Goal: Task Accomplishment & Management: Manage account settings

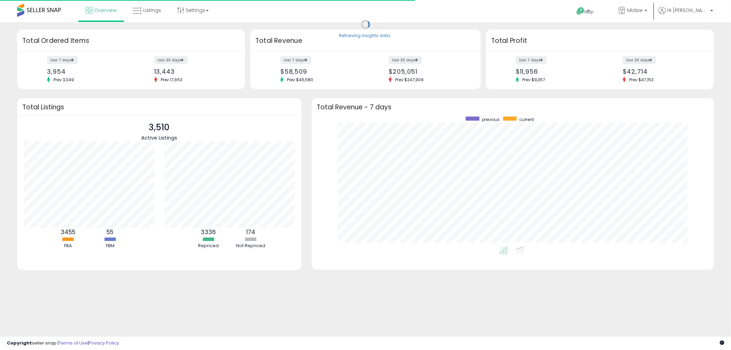
scroll to position [129, 389]
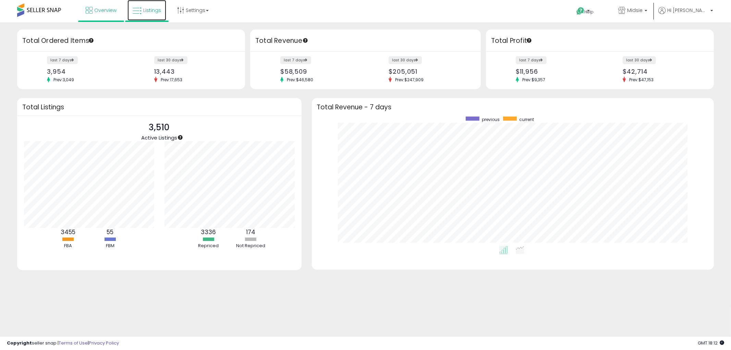
click at [139, 14] on icon at bounding box center [137, 11] width 9 height 9
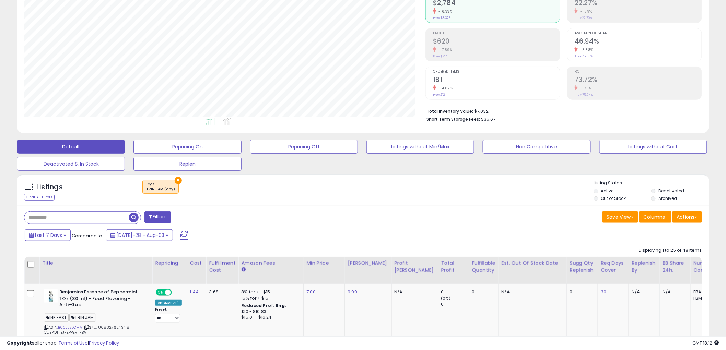
scroll to position [141, 401]
click at [176, 177] on button "×" at bounding box center [178, 180] width 7 height 7
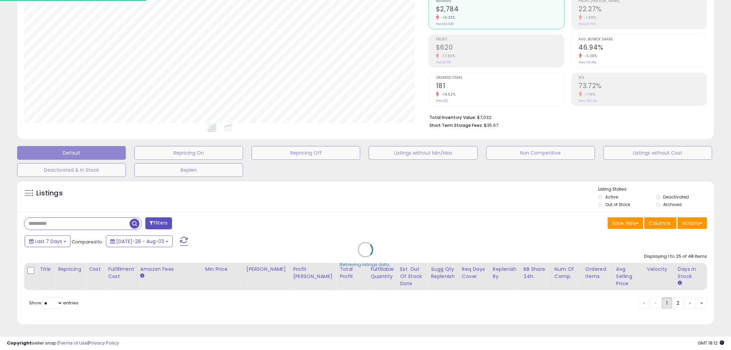
click at [176, 177] on div "Retrieving listings data.." at bounding box center [365, 255] width 707 height 156
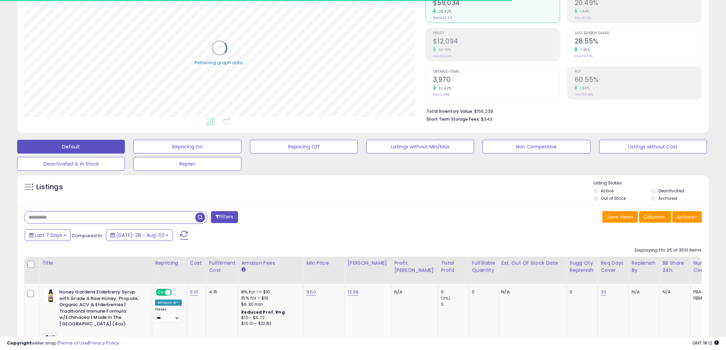
click at [96, 220] on input "text" at bounding box center [109, 218] width 171 height 12
paste input "**********"
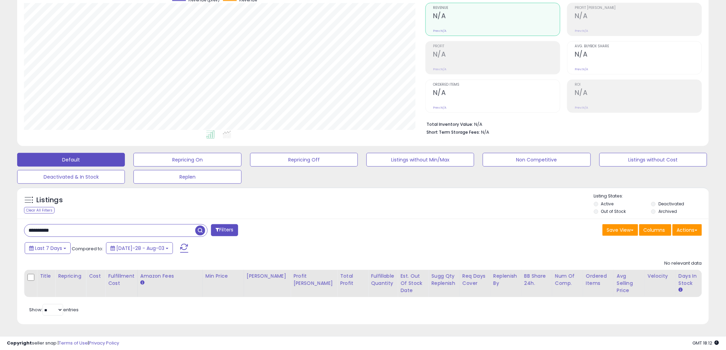
click at [663, 201] on label "Deactivated" at bounding box center [671, 204] width 26 height 6
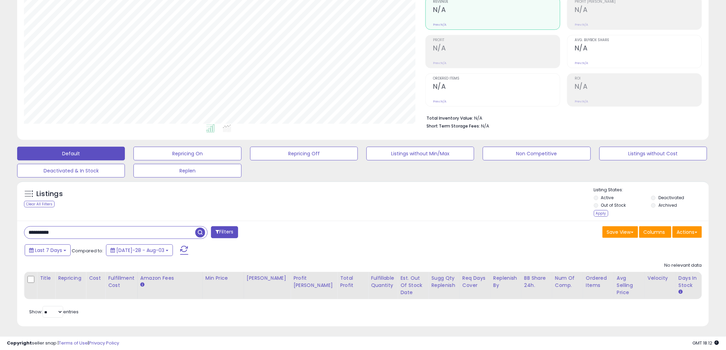
click at [660, 210] on li "Archived" at bounding box center [679, 206] width 56 height 8
click at [662, 206] on label "Archived" at bounding box center [667, 205] width 19 height 6
click at [604, 215] on div "Apply" at bounding box center [601, 213] width 14 height 7
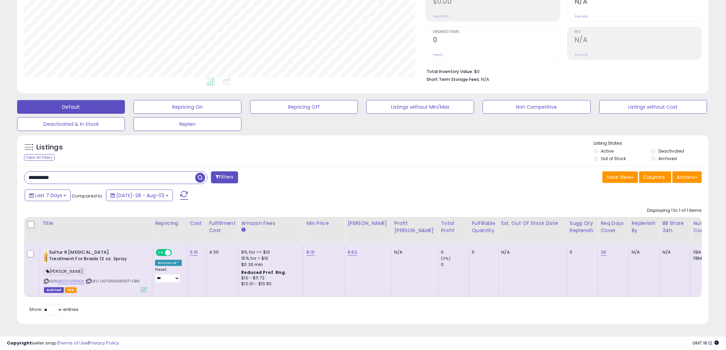
drag, startPoint x: -47, startPoint y: 162, endPoint x: -62, endPoint y: 162, distance: 15.4
click at [0, 162] on html "Unable to login Retrieving listings data.. has not yet accepted the Terms of Us…" at bounding box center [363, 59] width 726 height 350
paste input "text"
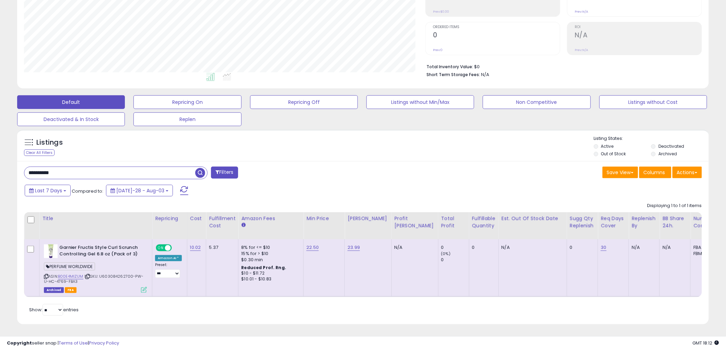
click at [0, 140] on html "Unable to login Retrieving listings data.. has not yet accepted the Terms of Us…" at bounding box center [363, 54] width 726 height 350
paste input "text"
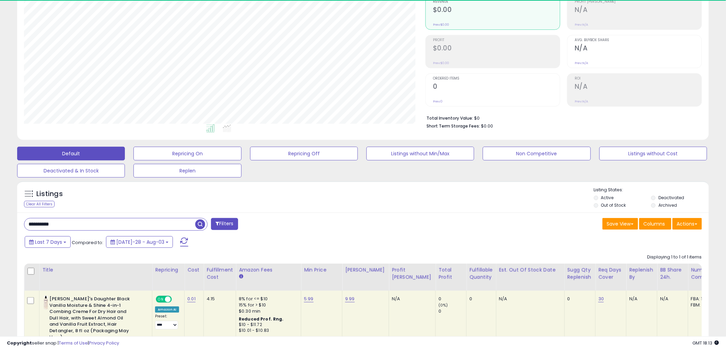
scroll to position [0, 0]
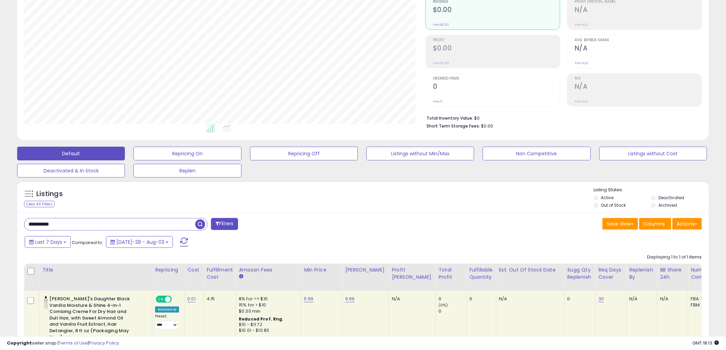
drag, startPoint x: 115, startPoint y: 228, endPoint x: -84, endPoint y: 207, distance: 200.3
click at [0, 207] on html "Unable to login Retrieving listings data.. has not yet accepted the Terms of Us…" at bounding box center [363, 106] width 726 height 350
paste input "text"
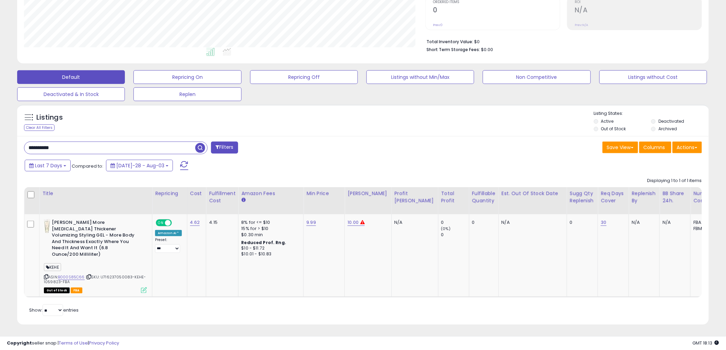
drag, startPoint x: 115, startPoint y: 146, endPoint x: -54, endPoint y: 130, distance: 169.5
click at [0, 130] on html "Unable to login Retrieving listings data.. has not yet accepted the Terms of Us…" at bounding box center [363, 29] width 726 height 350
paste input "text"
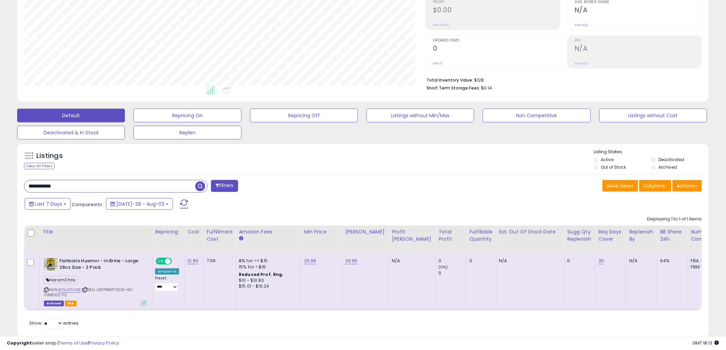
drag, startPoint x: 79, startPoint y: 190, endPoint x: -95, endPoint y: 167, distance: 176.0
click at [0, 167] on html "Unable to login Retrieving listings data.. has not yet accepted the Terms of Us…" at bounding box center [363, 68] width 726 height 350
paste input "text"
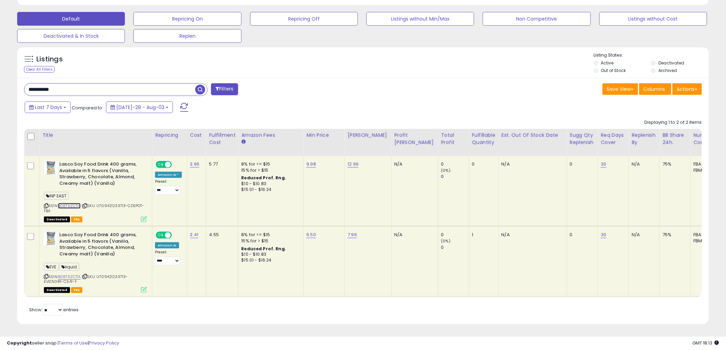
click at [76, 203] on link "B08T6ZCT14" at bounding box center [69, 206] width 23 height 6
drag, startPoint x: 86, startPoint y: 85, endPoint x: -115, endPoint y: 86, distance: 200.3
paste input "text"
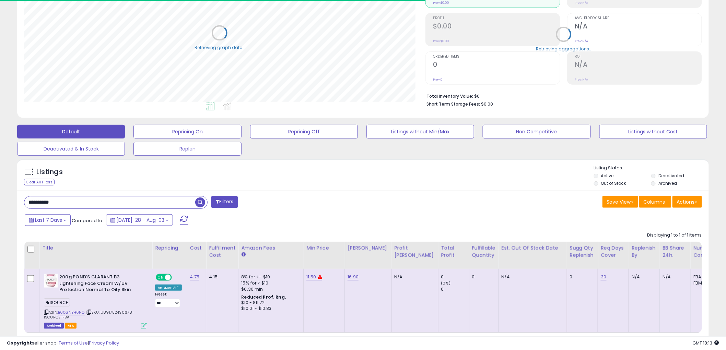
scroll to position [107, 0]
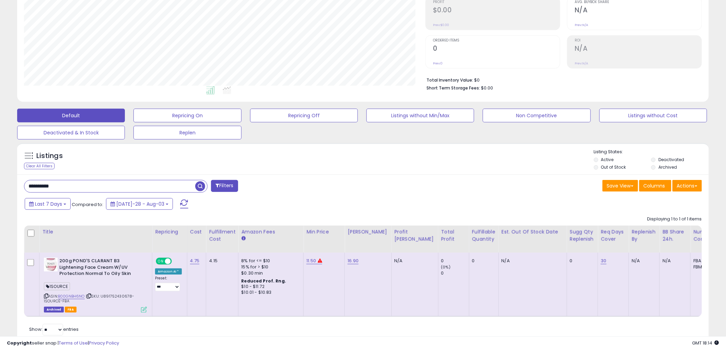
drag, startPoint x: 114, startPoint y: 184, endPoint x: -116, endPoint y: 176, distance: 230.6
click at [0, 176] on html "Unable to login Retrieving listings data.. has not yet accepted the Terms of Us…" at bounding box center [363, 68] width 726 height 350
paste input "text"
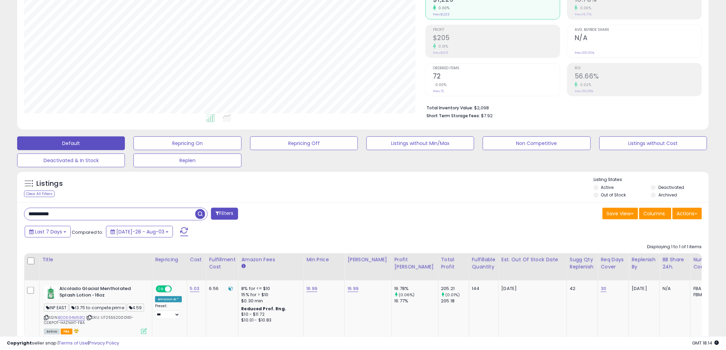
scroll to position [98, 0]
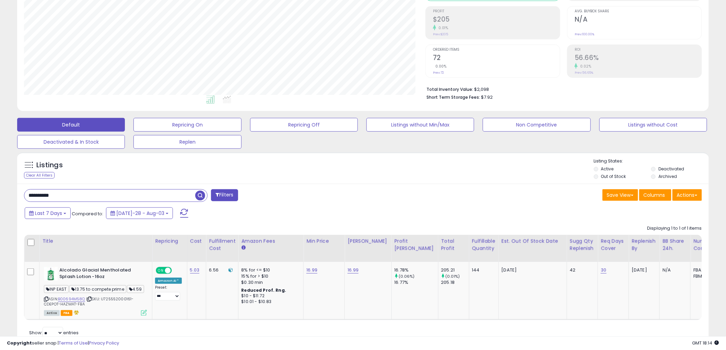
drag, startPoint x: 79, startPoint y: 199, endPoint x: -59, endPoint y: 179, distance: 139.6
click at [0, 179] on html "Unable to login Retrieving listings data.. has not yet accepted the Terms of Us…" at bounding box center [363, 77] width 726 height 350
paste input "text"
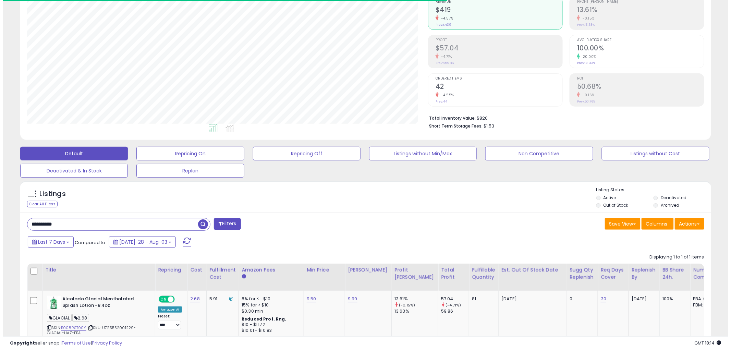
scroll to position [141, 401]
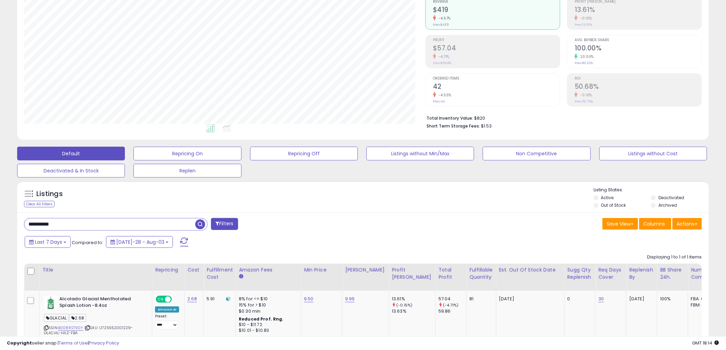
drag, startPoint x: 82, startPoint y: 221, endPoint x: -61, endPoint y: 217, distance: 142.7
click at [0, 217] on html "Unable to login Retrieving listings data.. has not yet accepted the Terms of Us…" at bounding box center [363, 106] width 726 height 350
paste input "text"
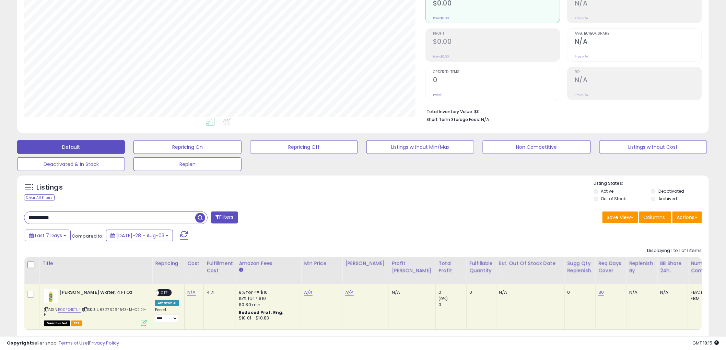
scroll to position [77, 0]
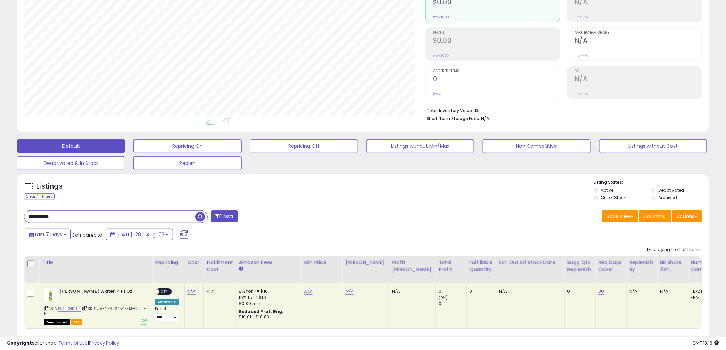
drag, startPoint x: 83, startPoint y: 218, endPoint x: -58, endPoint y: 204, distance: 141.7
click at [0, 204] on html "Unable to login Retrieving listings data.. has not yet accepted the Terms of Us…" at bounding box center [363, 98] width 726 height 350
paste input "text"
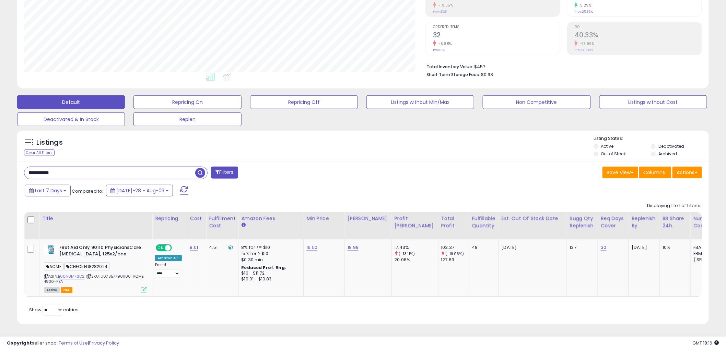
scroll to position [141, 401]
click at [0, 159] on html "Unable to login Retrieving listings data.. has not yet accepted the Terms of Us…" at bounding box center [363, 54] width 726 height 350
paste input "text"
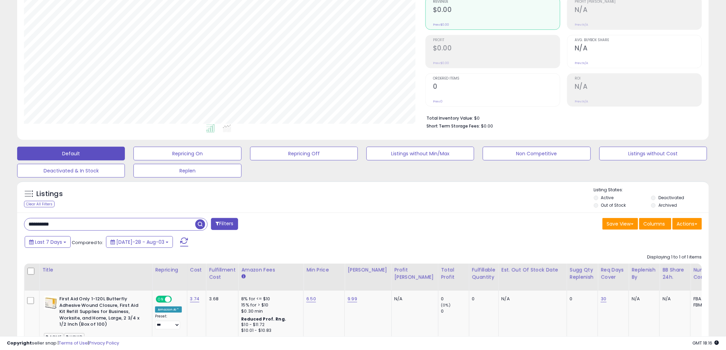
drag, startPoint x: 71, startPoint y: 221, endPoint x: -44, endPoint y: 218, distance: 115.6
click at [0, 218] on html "Unable to login Retrieving listings data.. has not yet accepted the Terms of Us…" at bounding box center [363, 106] width 726 height 350
paste input "text"
type input "**********"
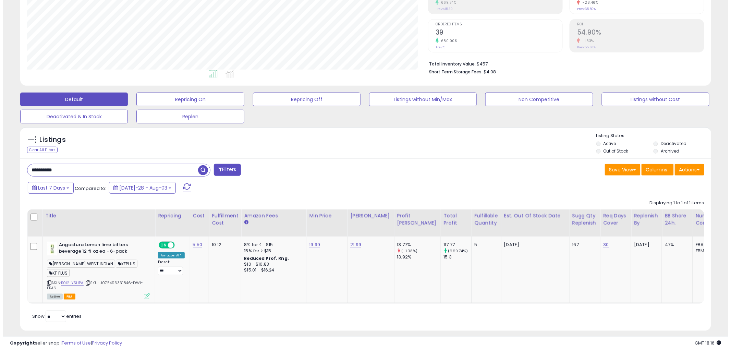
scroll to position [127, 0]
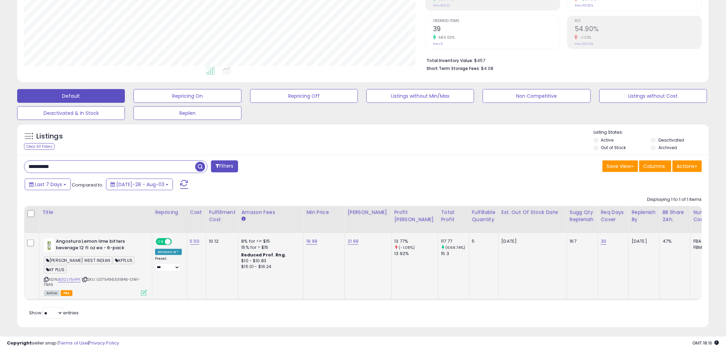
click at [141, 290] on icon at bounding box center [144, 293] width 6 height 6
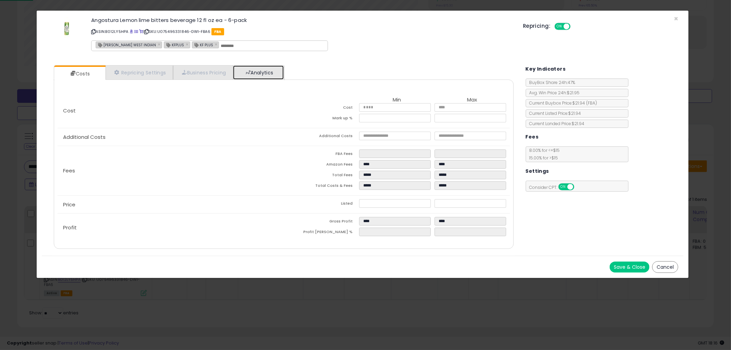
click at [259, 78] on link "Analytics" at bounding box center [258, 73] width 51 height 14
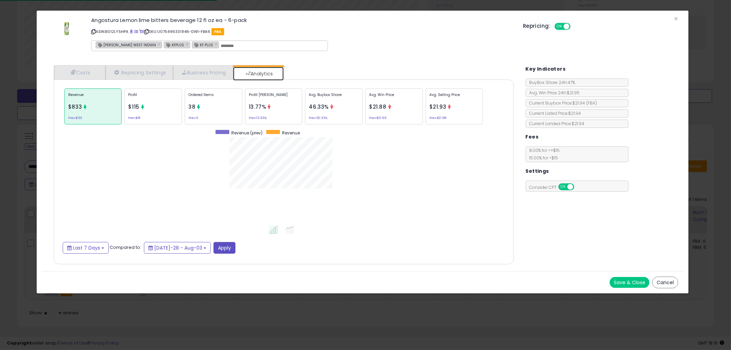
click at [266, 68] on link "Analytics" at bounding box center [258, 74] width 51 height 14
click at [88, 248] on span "Last 7 Days" at bounding box center [86, 248] width 27 height 7
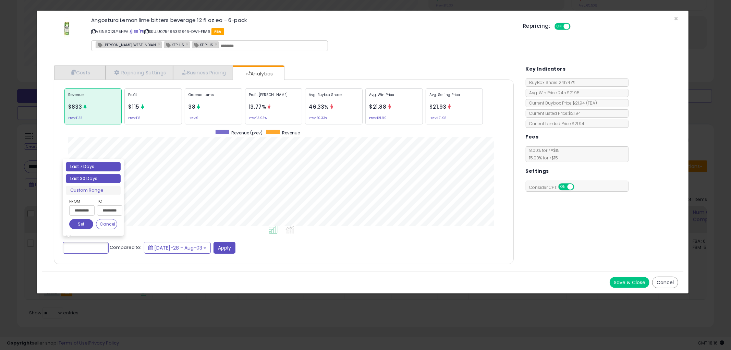
type input "**********"
click at [96, 178] on li "Last 30 Days" at bounding box center [93, 178] width 55 height 9
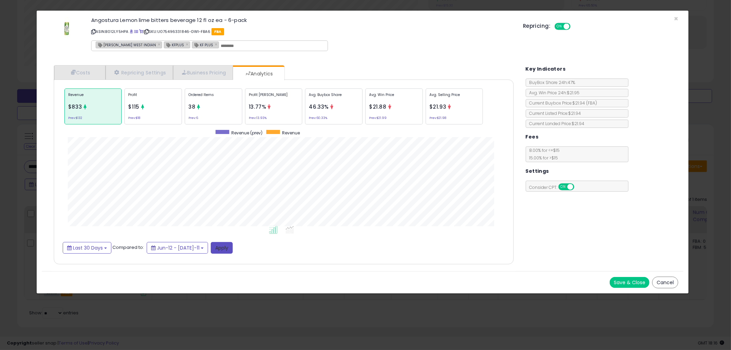
click at [213, 248] on button "Apply" at bounding box center [222, 248] width 22 height 12
click at [677, 19] on span "×" at bounding box center [676, 19] width 4 height 10
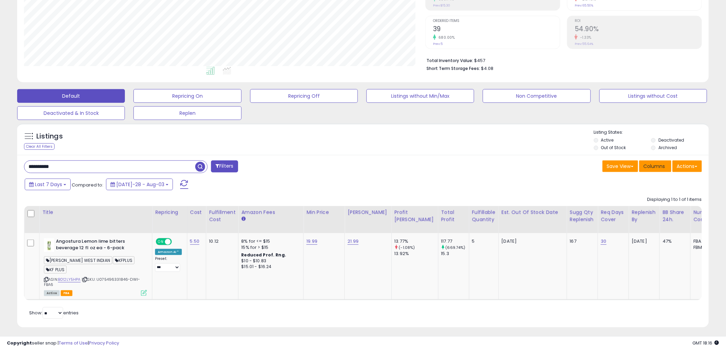
click at [661, 168] on span "Columns" at bounding box center [654, 166] width 22 height 7
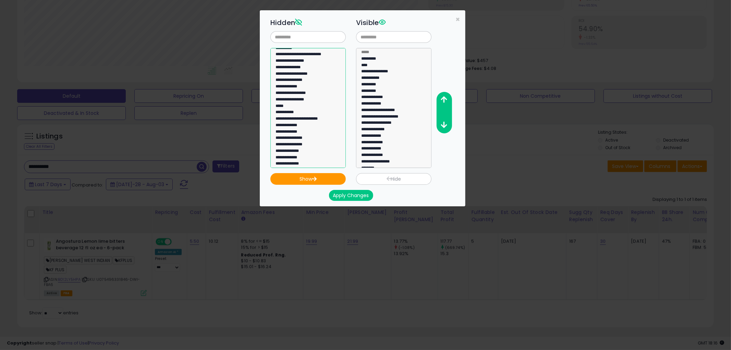
select select "**********"
click at [300, 91] on option "**********" at bounding box center [305, 94] width 61 height 7
click at [317, 178] on icon "button" at bounding box center [314, 179] width 5 height 4
select select
click at [356, 197] on button "Apply Changes" at bounding box center [351, 195] width 44 height 11
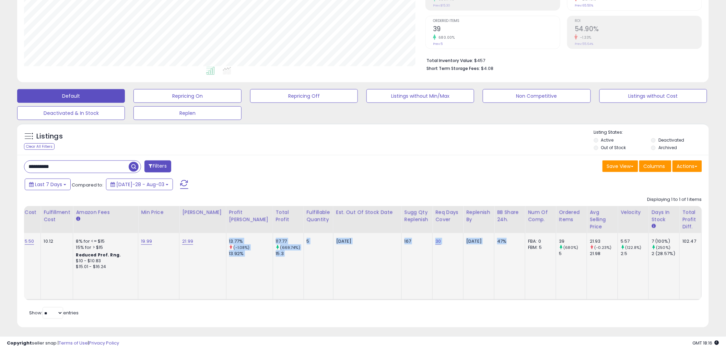
scroll to position [0, 169]
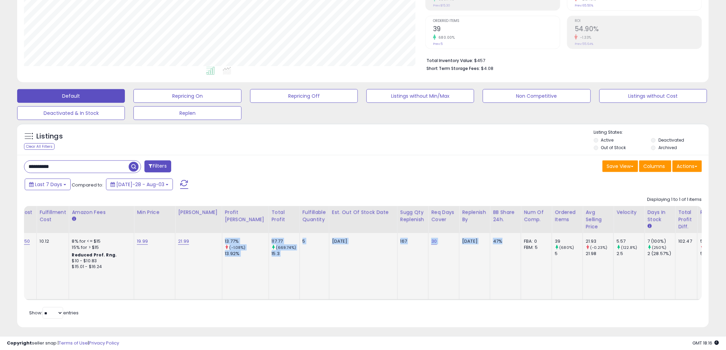
drag, startPoint x: 365, startPoint y: 291, endPoint x: 486, endPoint y: 289, distance: 121.4
click at [486, 289] on table "Title Repricing" at bounding box center [332, 253] width 954 height 94
click at [490, 276] on td "47%" at bounding box center [505, 266] width 31 height 67
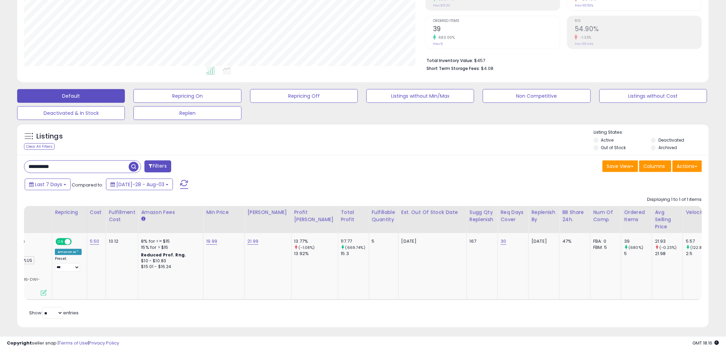
scroll to position [0, 0]
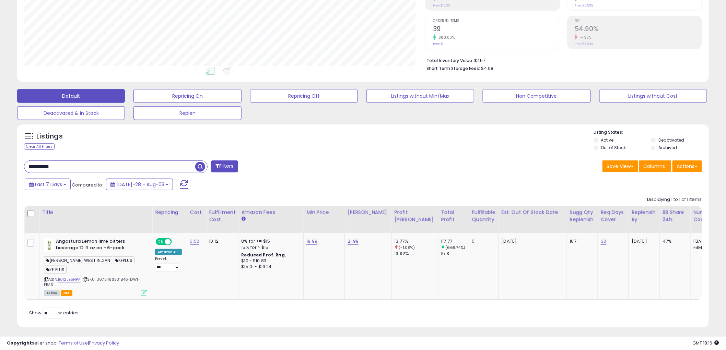
drag, startPoint x: 30, startPoint y: 168, endPoint x: -130, endPoint y: 152, distance: 160.7
click at [0, 152] on html "Unable to login Retrieving listings data.. has not yet accepted the Terms of Us…" at bounding box center [363, 48] width 726 height 350
paste input "text"
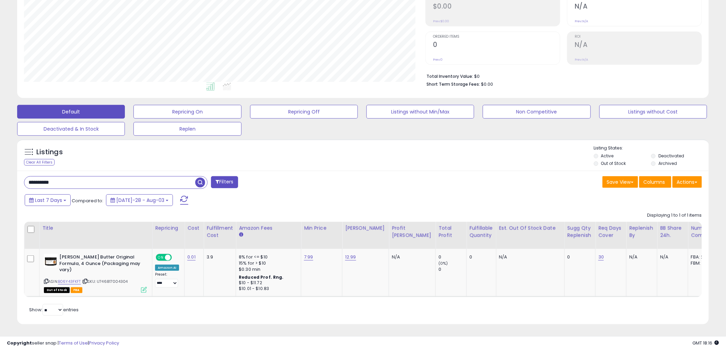
drag, startPoint x: 124, startPoint y: 182, endPoint x: -22, endPoint y: 181, distance: 146.1
click at [0, 181] on html "Unable to login Retrieving listings data.. has not yet accepted the Terms of Us…" at bounding box center [363, 64] width 726 height 350
paste input "text"
type input "**********"
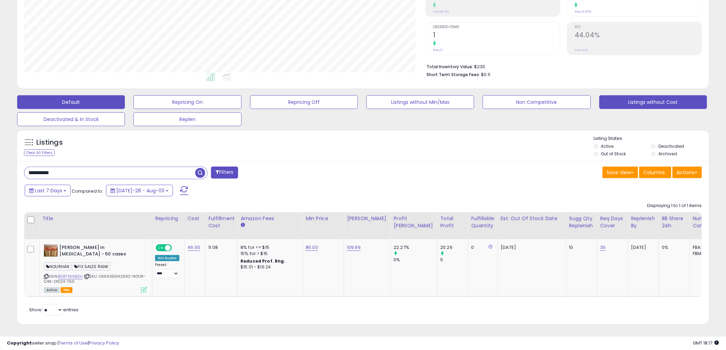
click at [241, 100] on button "Listings without Cost" at bounding box center [187, 102] width 108 height 14
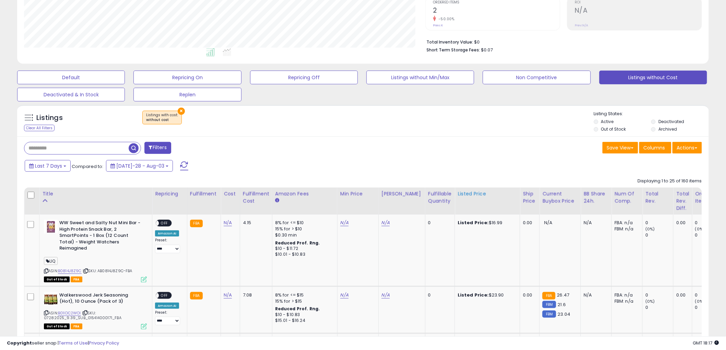
scroll to position [141, 401]
click at [441, 202] on div "Fulfillable Quantity" at bounding box center [440, 197] width 24 height 14
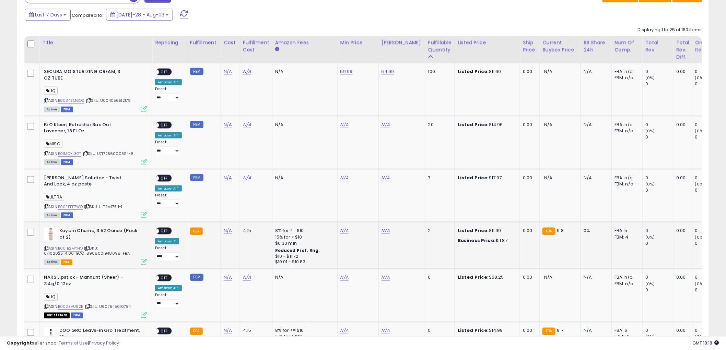
scroll to position [298, 0]
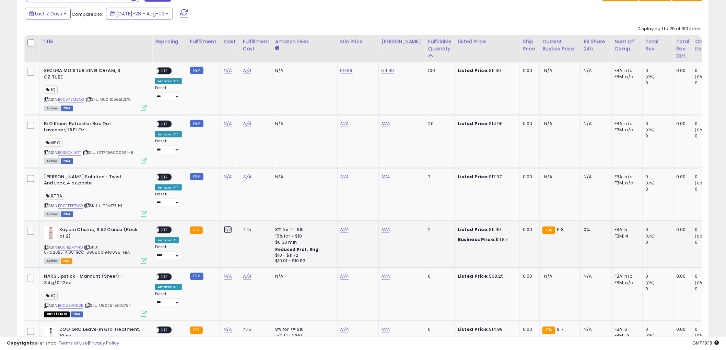
click at [228, 74] on link "N/A" at bounding box center [228, 70] width 8 height 7
type input "*"
click button "submit" at bounding box center [245, 212] width 12 height 10
click at [72, 246] on link "B00IB2MYHQ" at bounding box center [70, 248] width 25 height 6
click at [340, 127] on link "N/A" at bounding box center [344, 123] width 8 height 7
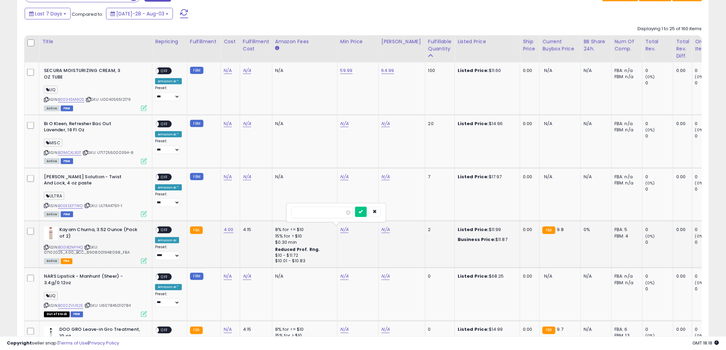
drag, startPoint x: 314, startPoint y: 206, endPoint x: 298, endPoint y: 212, distance: 17.9
click at [298, 212] on div at bounding box center [336, 213] width 99 height 18
click at [298, 212] on input "number" at bounding box center [321, 213] width 61 height 12
type input "****"
click button "submit" at bounding box center [361, 212] width 12 height 10
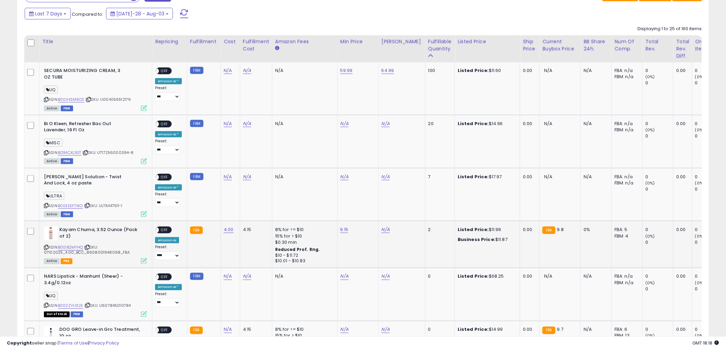
click at [383, 227] on div "N/A" at bounding box center [400, 230] width 38 height 6
click at [385, 234] on td "N/A" at bounding box center [401, 244] width 47 height 47
click at [381, 127] on link "N/A" at bounding box center [385, 123] width 8 height 7
type input "****"
click button "submit" at bounding box center [402, 212] width 12 height 10
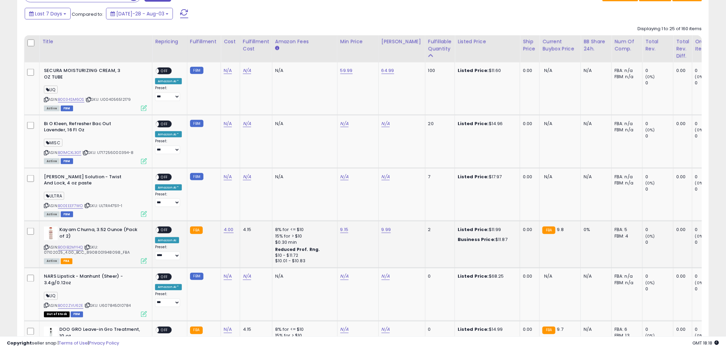
click at [154, 233] on td "ON OFF Amazon AI Preset: **** *** ****** Success Error" at bounding box center [169, 244] width 35 height 47
click at [161, 232] on div "ON OFF" at bounding box center [153, 230] width 16 height 6
click at [165, 228] on span "OFF" at bounding box center [164, 230] width 11 height 6
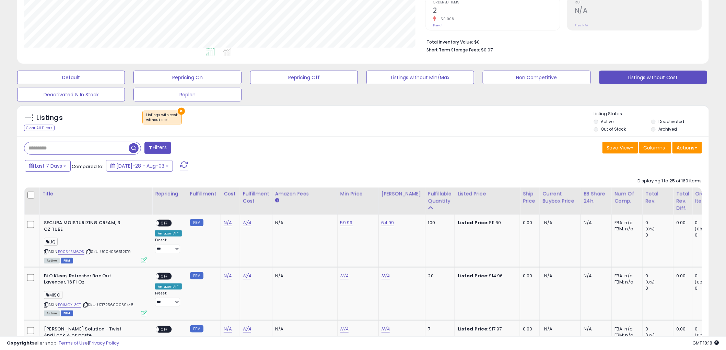
scroll to position [0, 0]
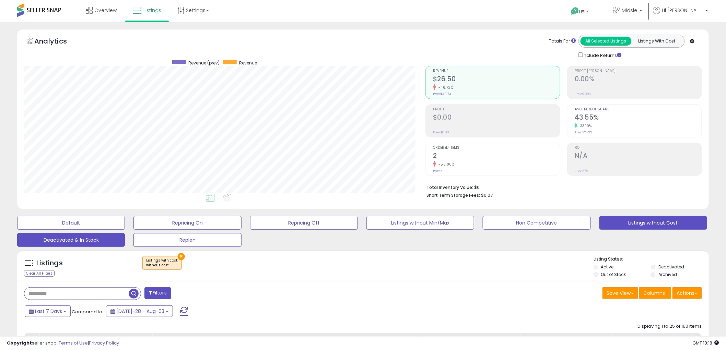
click at [101, 230] on button "Deactivated & In Stock" at bounding box center [71, 223] width 108 height 14
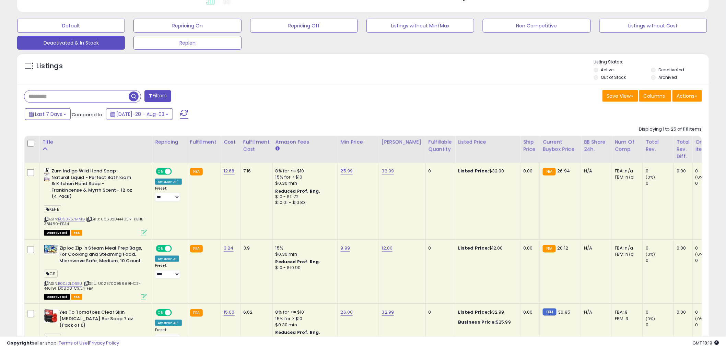
scroll to position [114, 0]
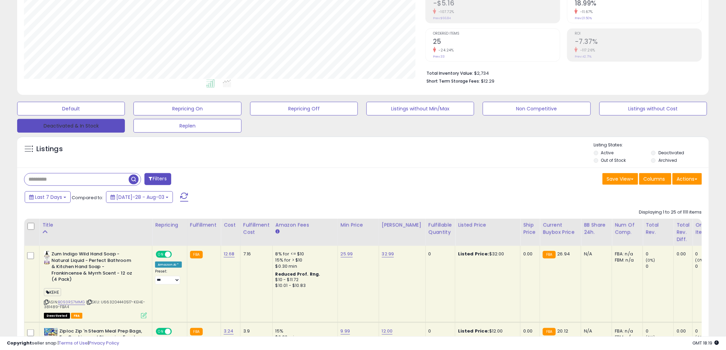
click at [93, 129] on button "Deactivated & In Stock" at bounding box center [71, 126] width 108 height 14
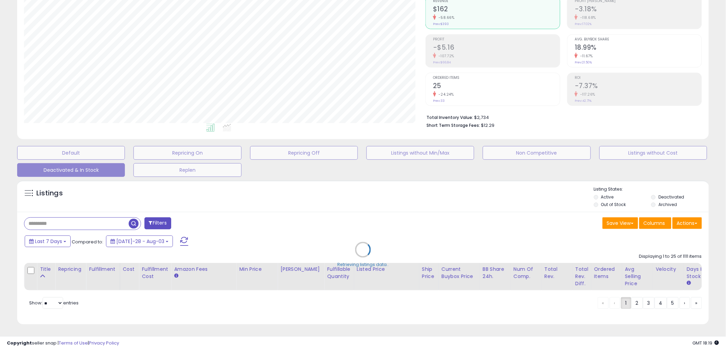
scroll to position [76, 0]
drag, startPoint x: 467, startPoint y: 335, endPoint x: 710, endPoint y: 335, distance: 242.8
click at [707, 318] on div "Retrieving listings data.. Displaying 1 to 25 of 1111 items Title Repricing Ful…" at bounding box center [365, 284] width 683 height 68
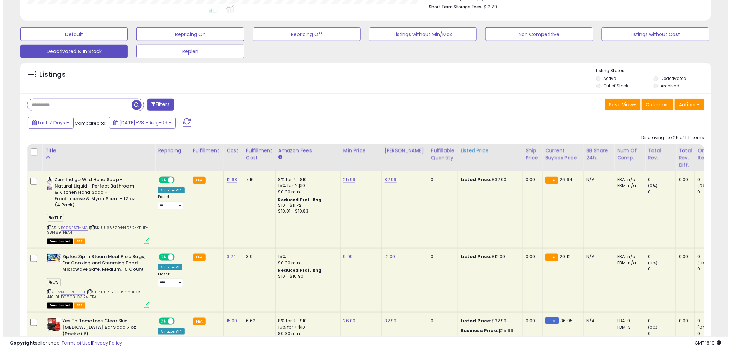
scroll to position [190, 0]
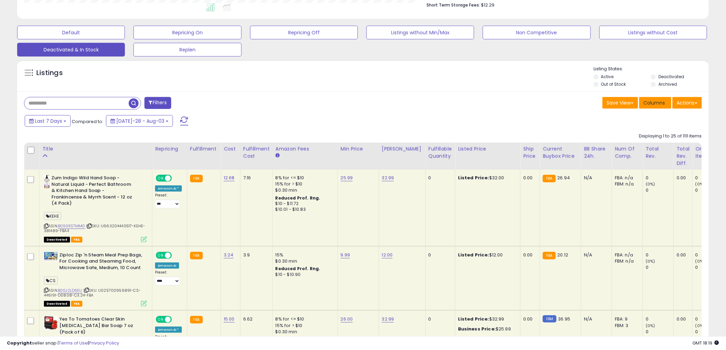
click at [653, 105] on span "Columns" at bounding box center [654, 102] width 22 height 7
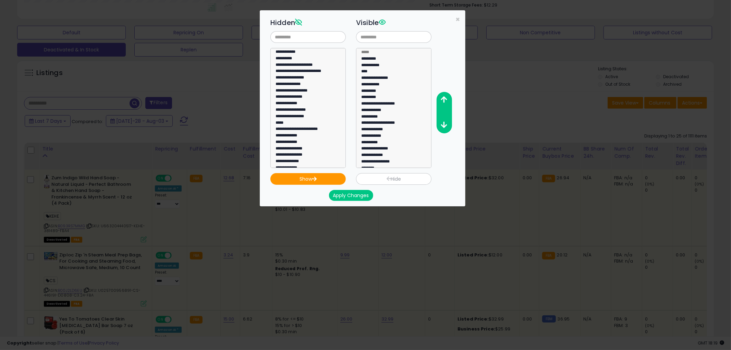
scroll to position [132, 0]
select select "**********"
click at [300, 111] on option "**********" at bounding box center [305, 114] width 61 height 7
click at [317, 178] on icon "button" at bounding box center [314, 179] width 5 height 4
select select
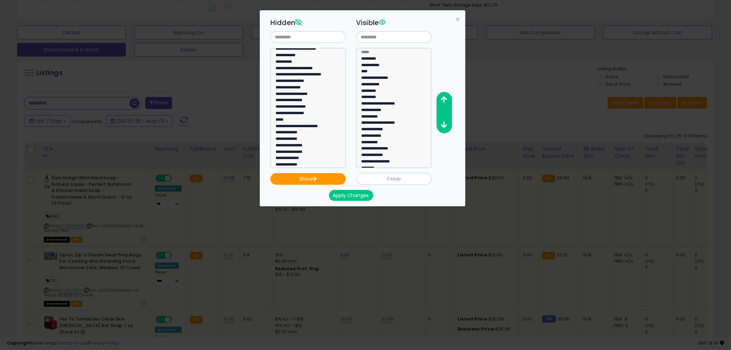
scroll to position [56, 0]
click at [360, 196] on button "Apply Changes" at bounding box center [351, 195] width 44 height 11
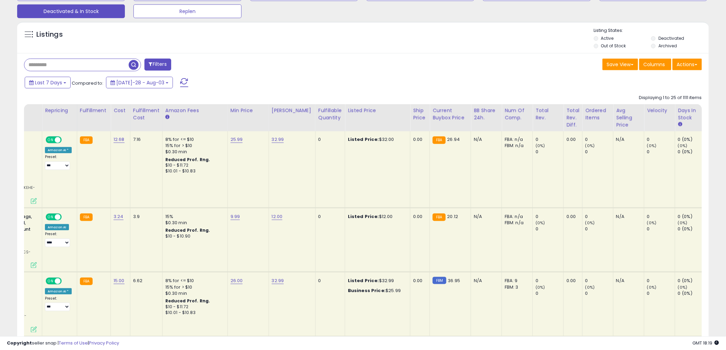
scroll to position [0, 296]
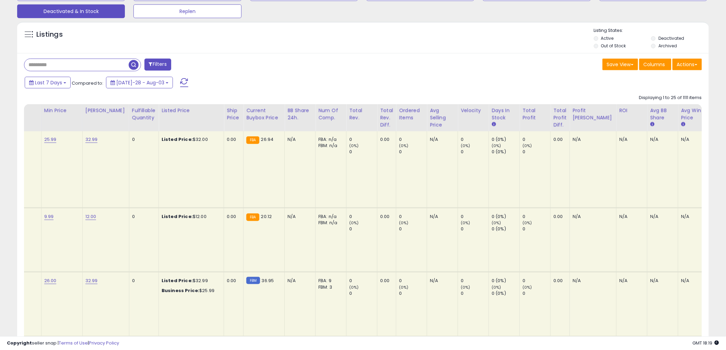
click at [712, 119] on div "FBA Total Qty" at bounding box center [718, 118] width 13 height 22
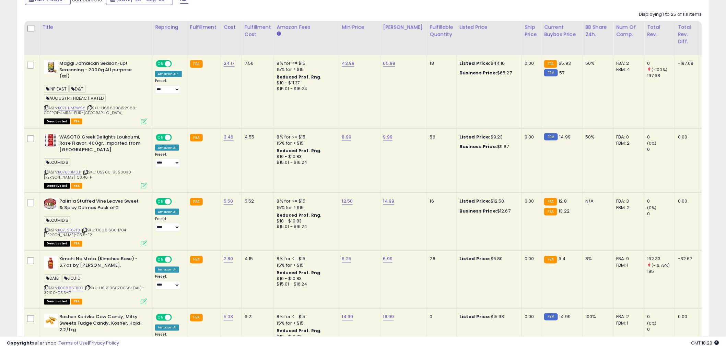
scroll to position [121, 0]
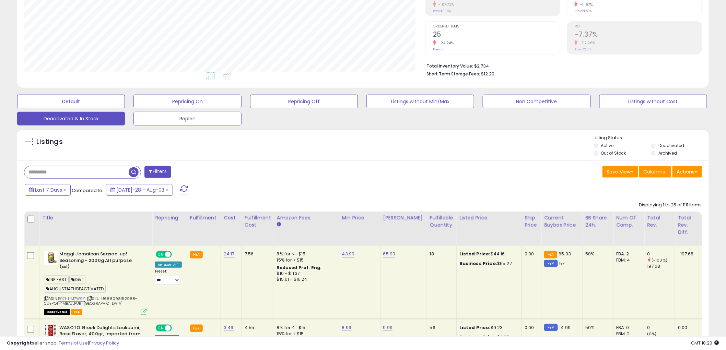
drag, startPoint x: 198, startPoint y: 121, endPoint x: 527, endPoint y: 100, distance: 329.6
click at [125, 108] on button "Replen" at bounding box center [71, 102] width 108 height 14
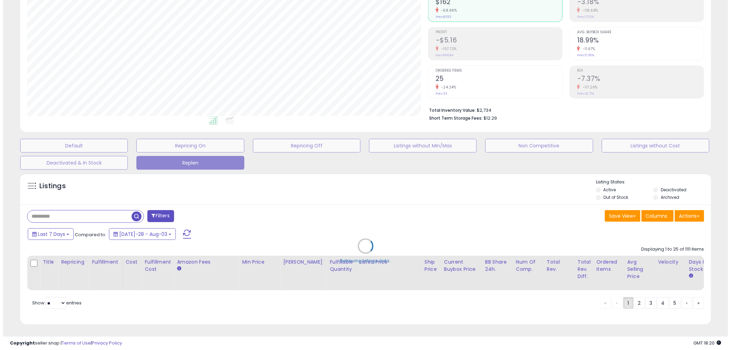
scroll to position [83, 0]
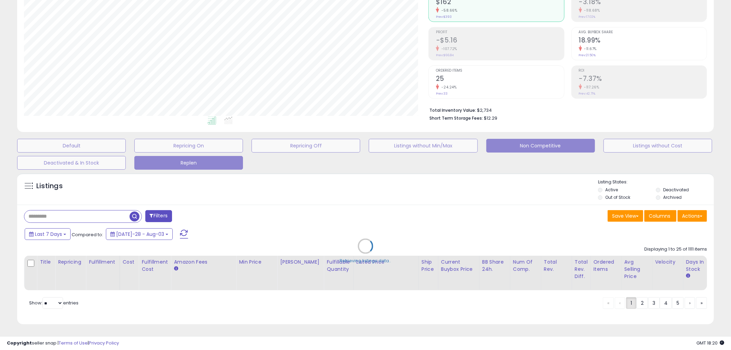
click at [126, 143] on button "Non Competitive" at bounding box center [71, 146] width 109 height 14
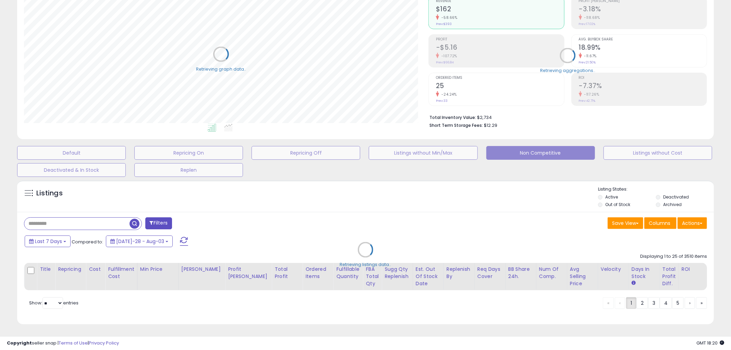
click at [538, 143] on div "Default Repricing On Repricing Off Listings without Min/Max Non Competitive Lis…" at bounding box center [366, 160] width 714 height 34
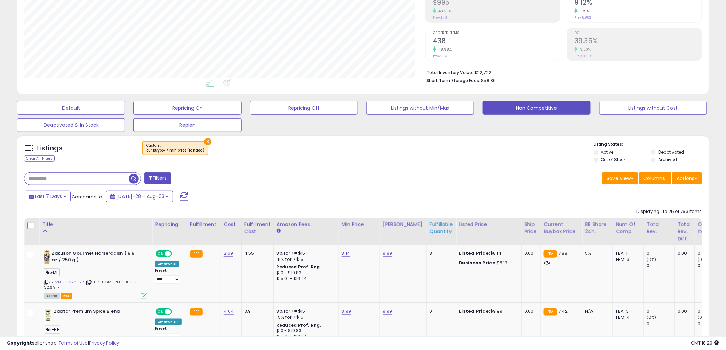
scroll to position [114, 0]
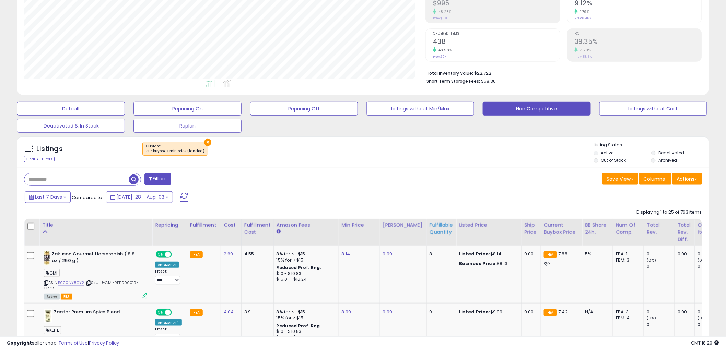
click at [431, 231] on div "Fulfillable Quantity" at bounding box center [441, 229] width 24 height 14
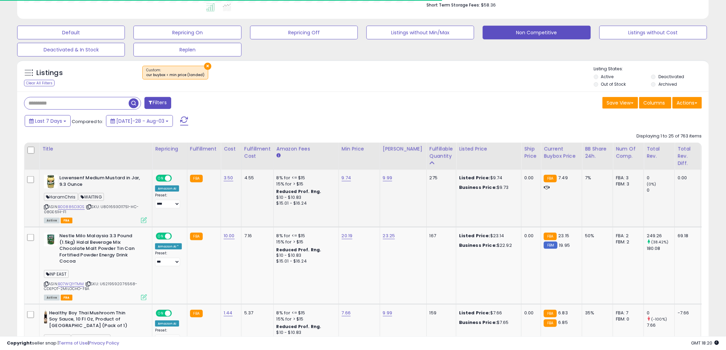
scroll to position [266, 0]
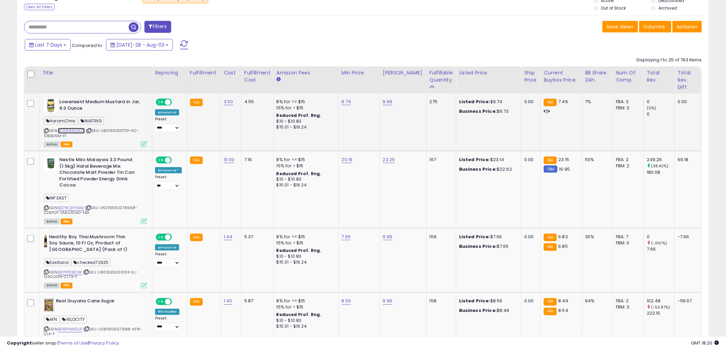
click at [73, 129] on link "B00886D3OS" at bounding box center [71, 131] width 27 height 6
click at [66, 209] on link "B07WQ1YTMM" at bounding box center [71, 208] width 26 height 6
click at [46, 40] on button "Last 7 Days" at bounding box center [48, 45] width 46 height 12
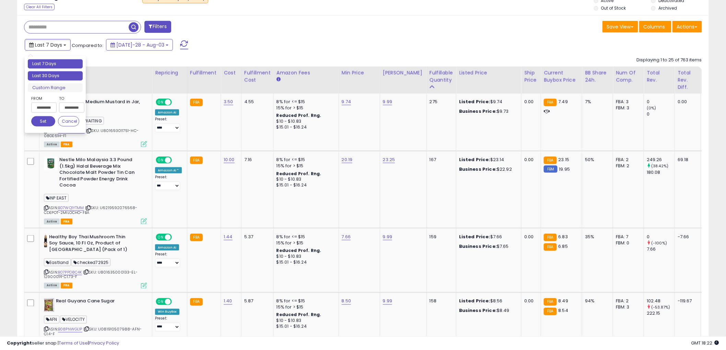
type input "**********"
click at [53, 76] on li "Last 30 Days" at bounding box center [55, 75] width 55 height 9
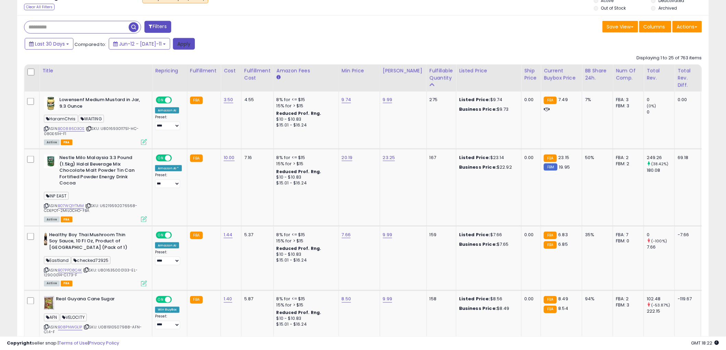
click at [176, 48] on button "Apply" at bounding box center [184, 44] width 22 height 12
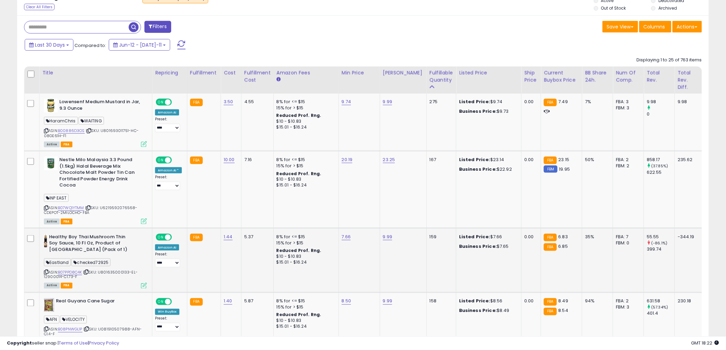
click at [63, 275] on span "| SKU: U801635000133-EL-12900014-C1.73-F" at bounding box center [91, 275] width 94 height 10
click at [71, 272] on link "B07PPD8C4K" at bounding box center [70, 273] width 24 height 6
click at [345, 105] on link "7.66" at bounding box center [347, 101] width 10 height 7
drag, startPoint x: 335, startPoint y: 219, endPoint x: 273, endPoint y: 218, distance: 62.1
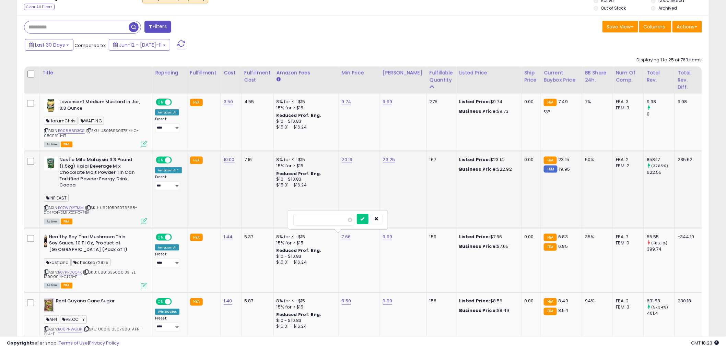
type input "****"
click button "submit" at bounding box center [363, 219] width 12 height 10
click at [143, 287] on icon at bounding box center [144, 286] width 6 height 6
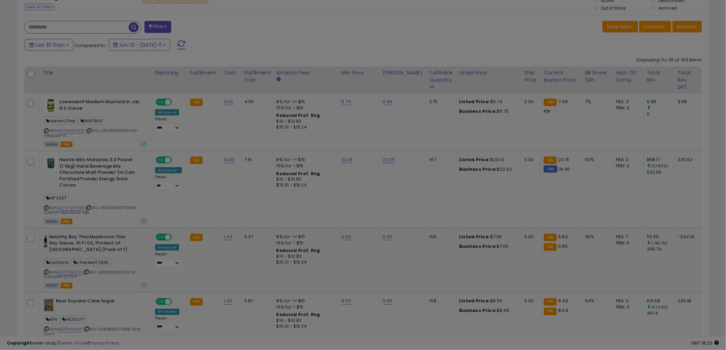
scroll to position [141, 405]
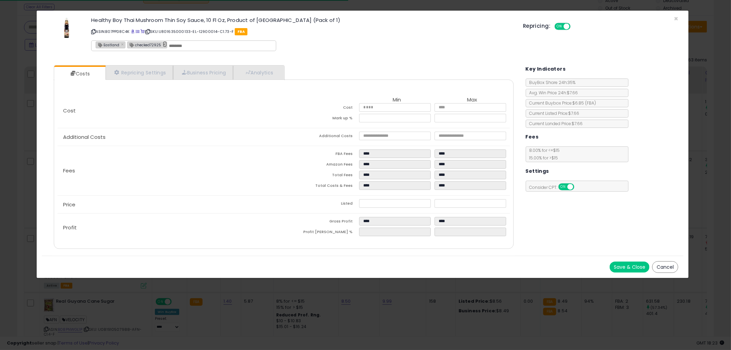
click at [163, 46] on link "×" at bounding box center [165, 44] width 4 height 6
type input "********"
click at [163, 46] on input "text" at bounding box center [178, 46] width 103 height 6
type input "*"
type input "******"
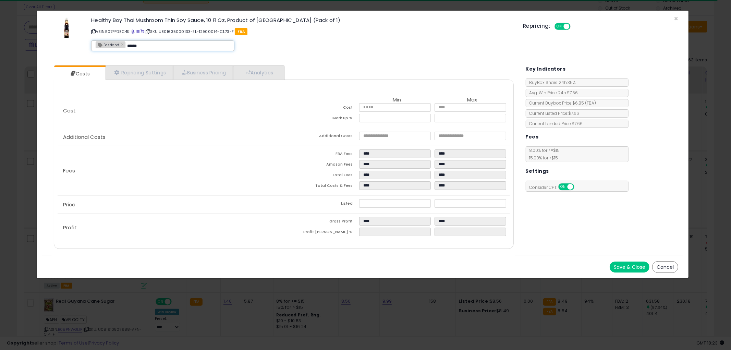
type input "**********"
click at [628, 265] on button "Save & Close" at bounding box center [630, 267] width 40 height 11
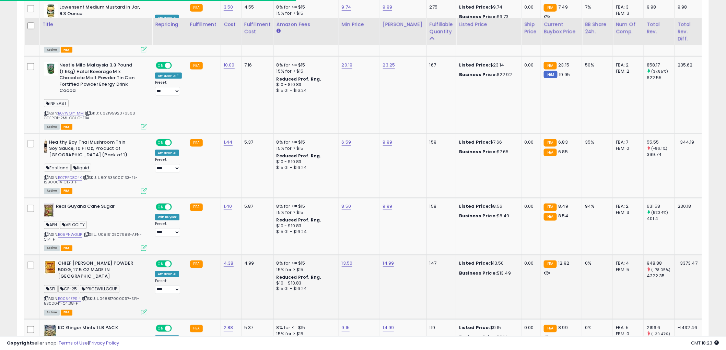
scroll to position [381, 0]
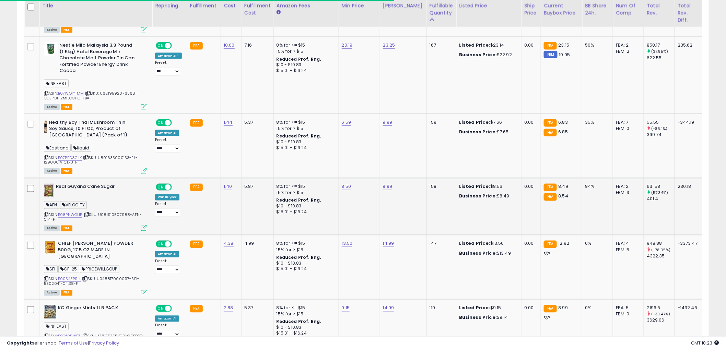
click at [72, 217] on div "ASIN: B08PNWGL1P | SKU: U081910507988-AFN-C1.4-F Active FBA" at bounding box center [95, 207] width 103 height 47
click at [69, 215] on link "B08PNWGL1P" at bounding box center [70, 215] width 24 height 6
drag, startPoint x: 338, startPoint y: 176, endPoint x: 256, endPoint y: 170, distance: 82.2
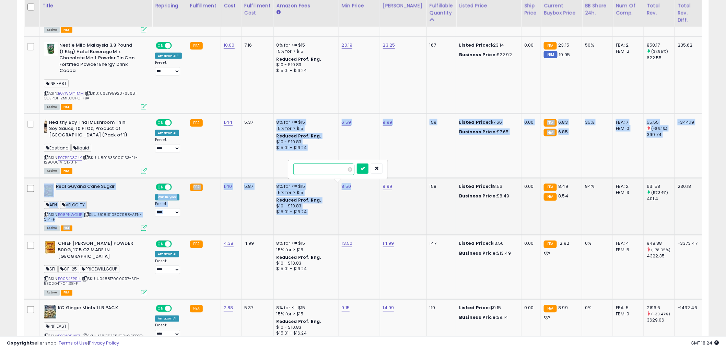
click at [328, 169] on input "****" at bounding box center [323, 170] width 61 height 12
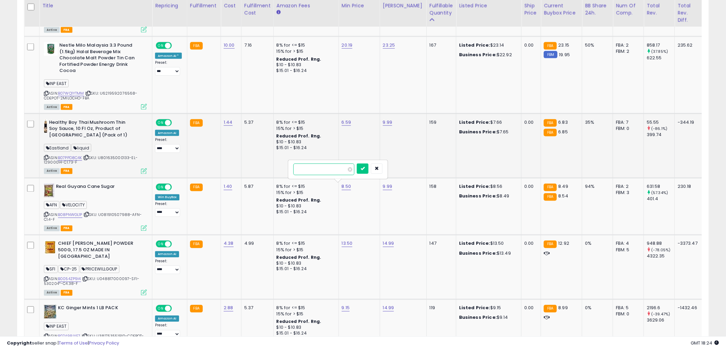
drag, startPoint x: 326, startPoint y: 169, endPoint x: 254, endPoint y: 174, distance: 72.2
type input "****"
click button "submit" at bounding box center [363, 169] width 12 height 10
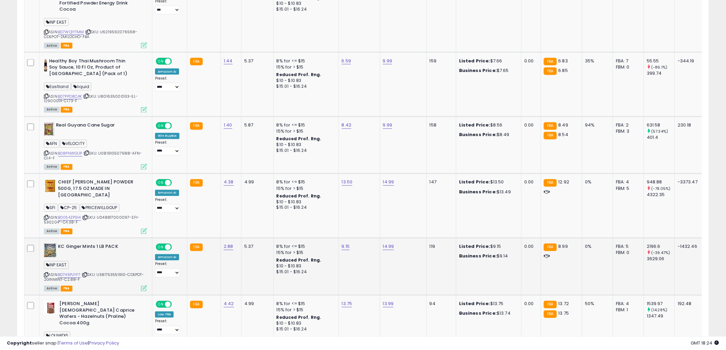
scroll to position [457, 0]
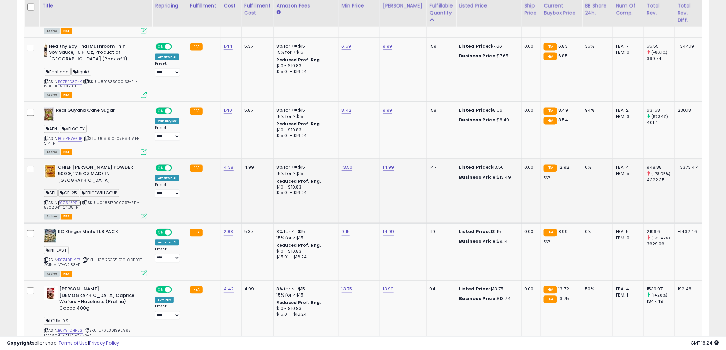
click at [73, 200] on link "B0054ZP9I4" at bounding box center [69, 203] width 23 height 6
drag, startPoint x: 209, startPoint y: 227, endPoint x: 227, endPoint y: 209, distance: 25.7
click at [209, 227] on td "FBA" at bounding box center [204, 252] width 34 height 57
drag, startPoint x: 213, startPoint y: 157, endPoint x: 150, endPoint y: 159, distance: 62.5
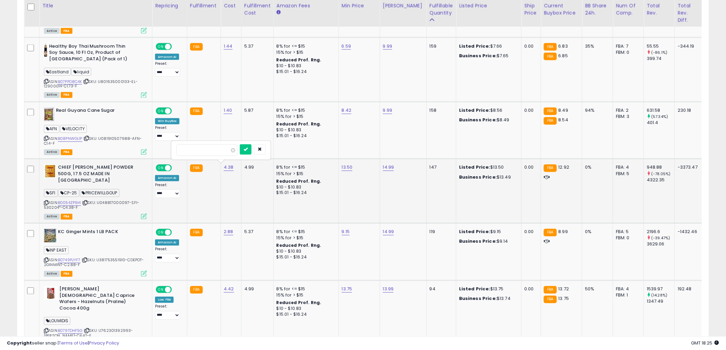
type input "****"
click button "submit" at bounding box center [246, 149] width 12 height 10
click at [73, 200] on span "| SKU: U048817000097-SFI-530204*-C4.38-F" at bounding box center [91, 205] width 95 height 10
click at [71, 193] on div "ASIN: B0054ZP9I4 | SKU: U048817000097-SFI-530204*-C4.38-F Active FBA" at bounding box center [95, 192] width 103 height 54
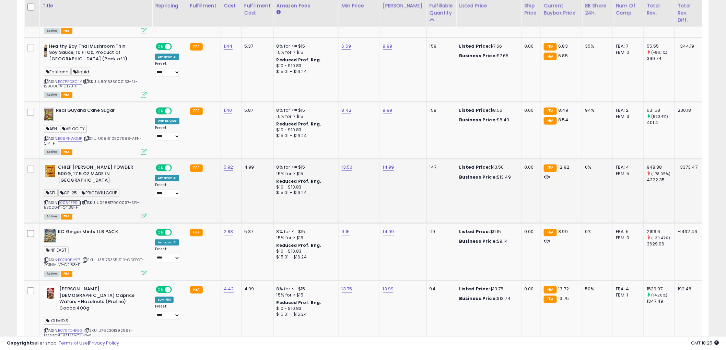
click at [72, 200] on link "B0054ZP9I4" at bounding box center [69, 203] width 23 height 6
drag, startPoint x: 342, startPoint y: 153, endPoint x: 268, endPoint y: 152, distance: 74.1
type input "*****"
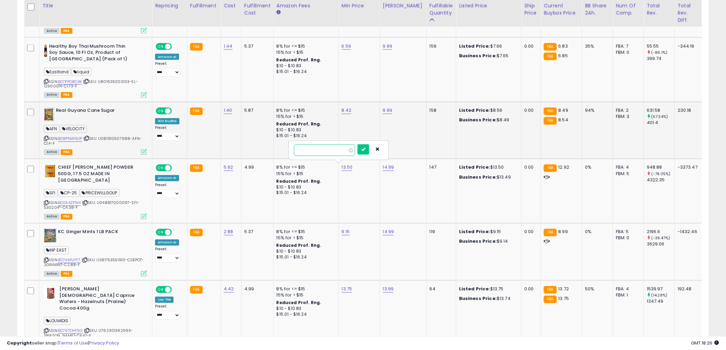
click button "submit" at bounding box center [363, 149] width 12 height 10
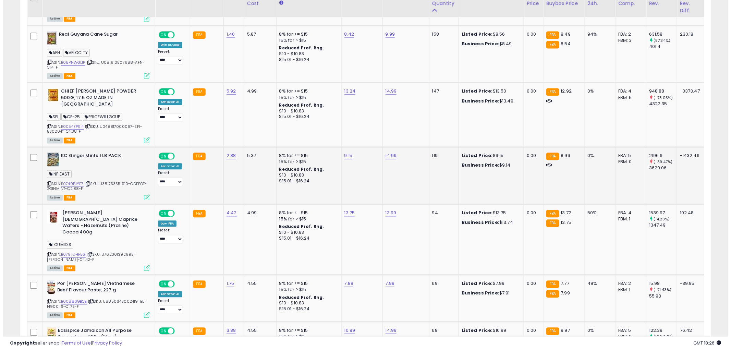
scroll to position [495, 0]
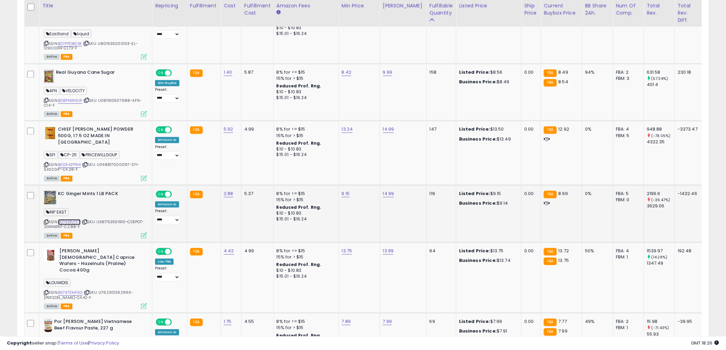
click at [70, 219] on link "B0749PJYF7" at bounding box center [69, 222] width 23 height 6
click at [141, 233] on icon at bounding box center [144, 236] width 6 height 6
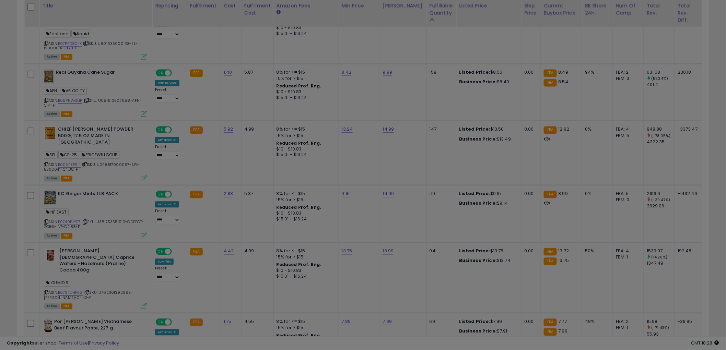
scroll to position [141, 405]
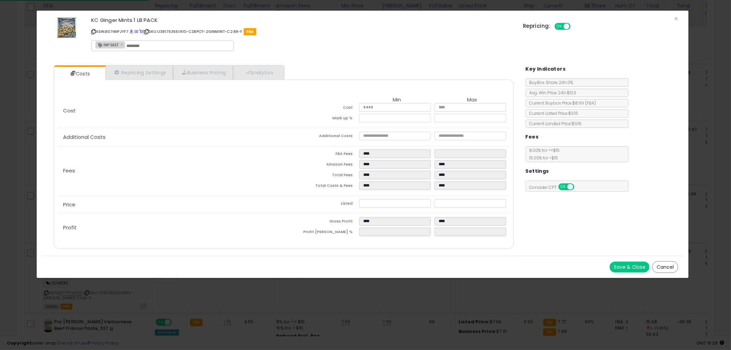
click at [135, 43] on input "text" at bounding box center [178, 46] width 103 height 6
type input "**********"
click at [629, 270] on button "Save & Close" at bounding box center [630, 267] width 40 height 11
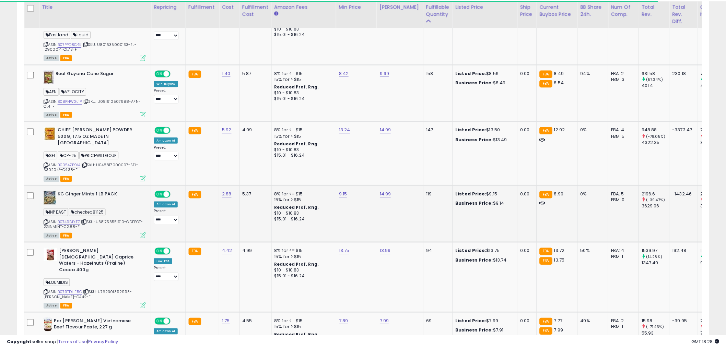
scroll to position [342798, 342536]
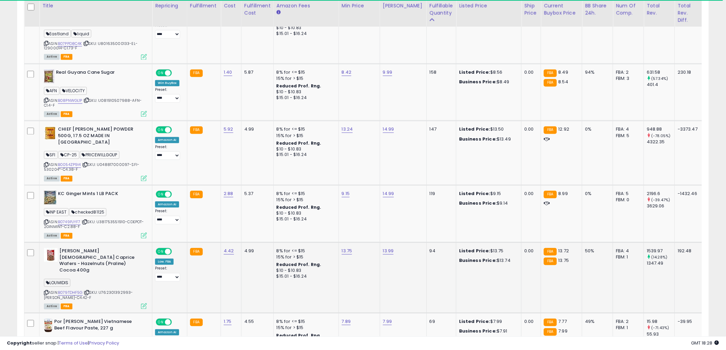
click at [69, 276] on div "ASIN: B079TDHF5G | SKU: U762301392993-LOU-C4.42-F Active FBA" at bounding box center [95, 278] width 103 height 60
click at [69, 282] on div "ASIN: B079TDHF5G | SKU: U762301392993-LOU-C4.42-F Active FBA" at bounding box center [95, 278] width 103 height 60
click at [74, 290] on link "B079TDHF5G" at bounding box center [70, 293] width 25 height 6
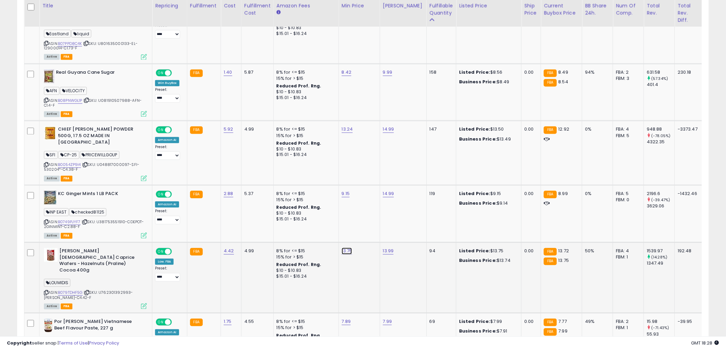
drag, startPoint x: 325, startPoint y: 228, endPoint x: 278, endPoint y: 227, distance: 47.0
type input "*****"
click button "submit" at bounding box center [363, 226] width 12 height 10
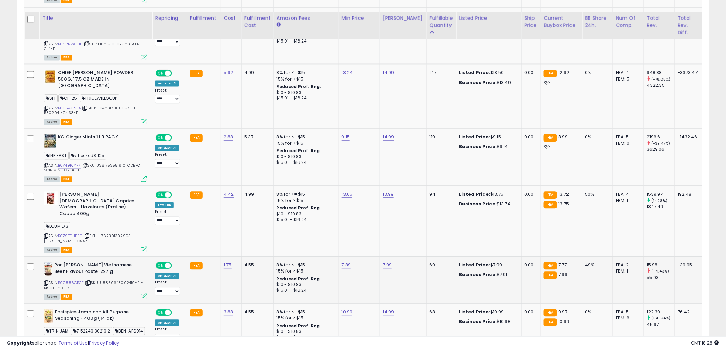
scroll to position [571, 0]
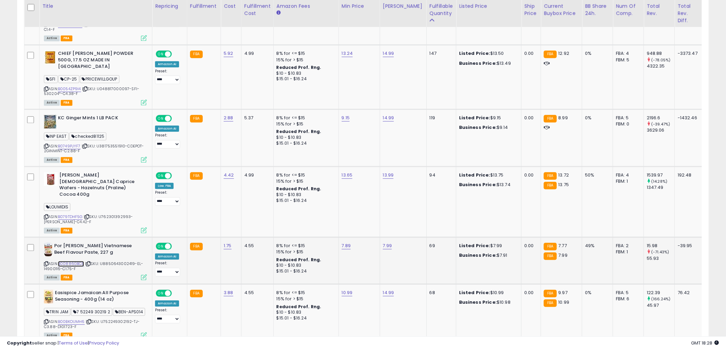
click at [76, 261] on link "B00886GBCE" at bounding box center [71, 264] width 26 height 6
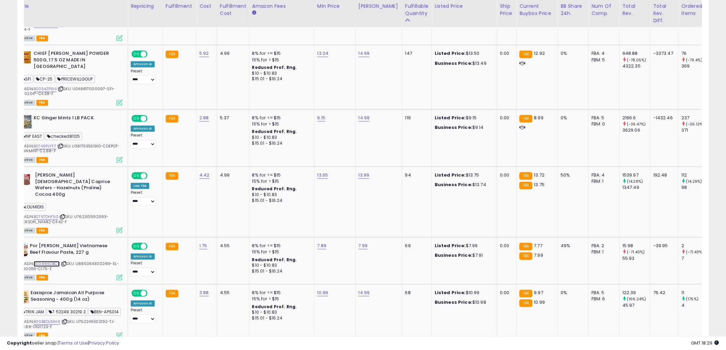
scroll to position [0, 0]
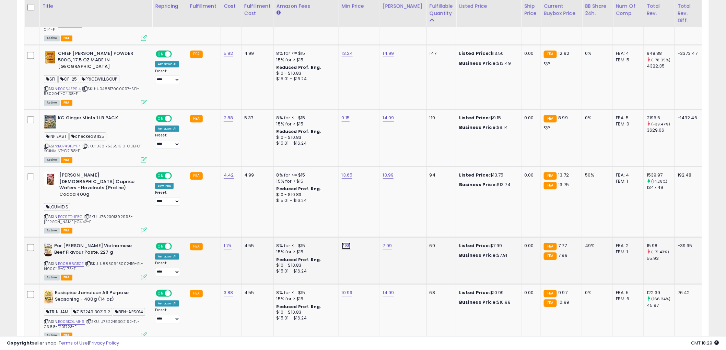
drag, startPoint x: 331, startPoint y: 213, endPoint x: 248, endPoint y: 219, distance: 83.2
type input "****"
click button "submit" at bounding box center [363, 214] width 12 height 10
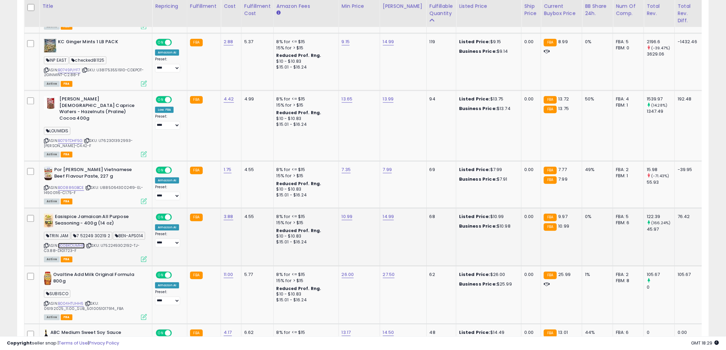
click at [71, 243] on link "B00BKOUMH6" at bounding box center [71, 246] width 27 height 6
drag, startPoint x: 319, startPoint y: 187, endPoint x: 235, endPoint y: 184, distance: 84.4
type input "****"
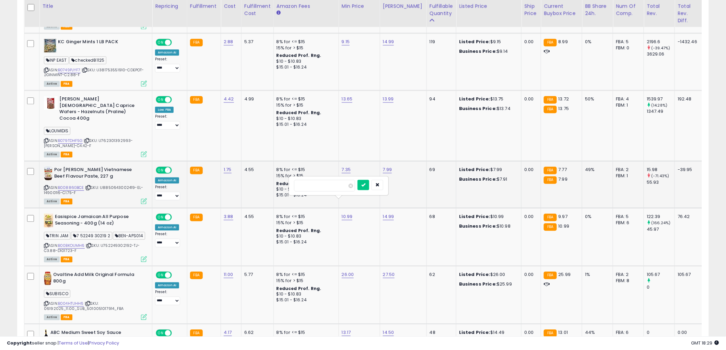
click button "submit" at bounding box center [363, 185] width 12 height 10
click at [387, 208] on td "14.99" at bounding box center [403, 237] width 47 height 58
drag, startPoint x: 336, startPoint y: 184, endPoint x: 298, endPoint y: 185, distance: 37.7
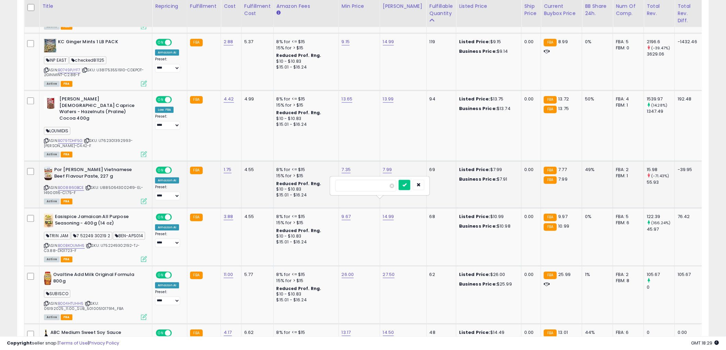
type input "***"
click button "submit" at bounding box center [404, 185] width 12 height 10
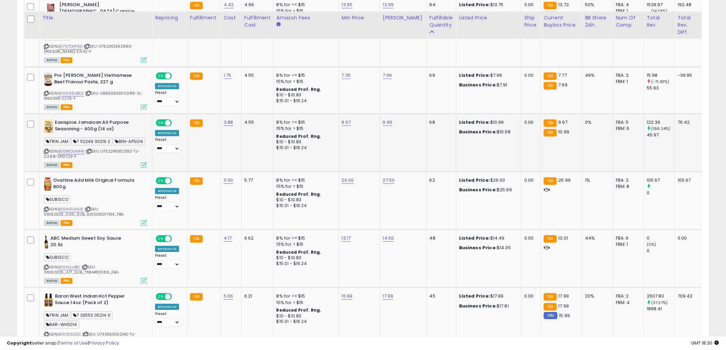
scroll to position [762, 0]
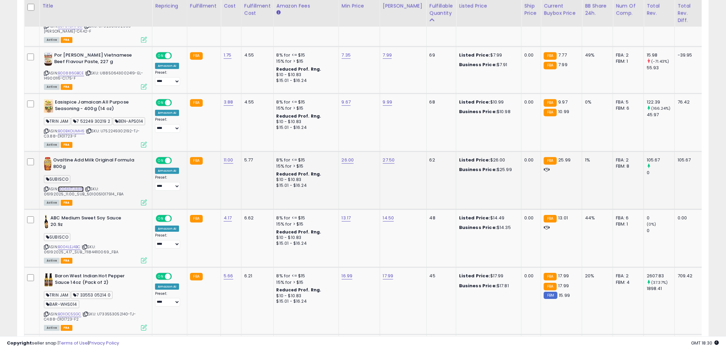
click at [74, 186] on link "B004HTUHH6" at bounding box center [71, 189] width 26 height 6
drag, startPoint x: 328, startPoint y: 139, endPoint x: 230, endPoint y: 141, distance: 98.1
click at [241, 141] on tbody "Lowensenf Medium Mustard in Jar, 9.3 Ounce HaramChris WAITING ASIN: B00886D3OS …" at bounding box center [523, 356] width 998 height 1516
type input "**"
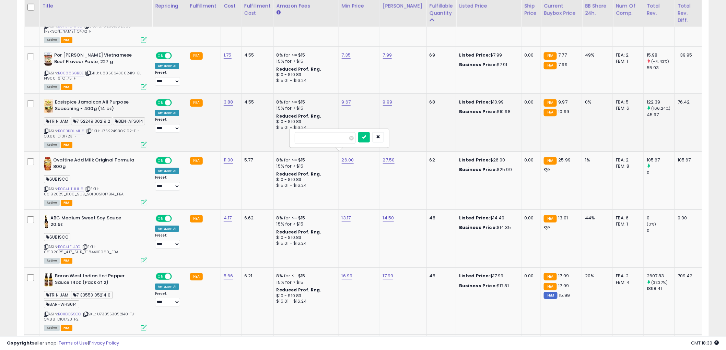
click button "submit" at bounding box center [364, 137] width 12 height 10
click at [71, 244] on link "B004LEJ4BC" at bounding box center [69, 247] width 23 height 6
click at [338, 213] on td "13.17" at bounding box center [358, 239] width 41 height 58
drag, startPoint x: 326, startPoint y: 195, endPoint x: 273, endPoint y: 195, distance: 53.5
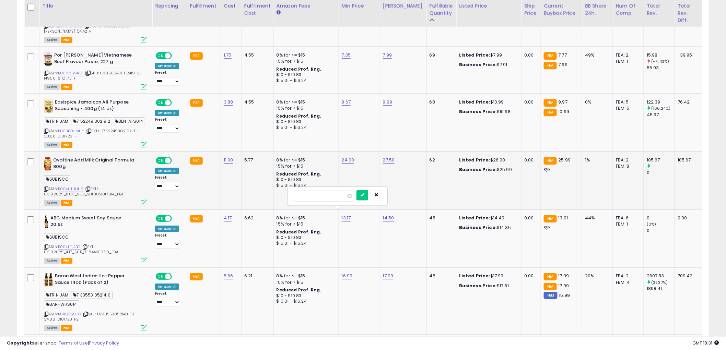
click at [281, 197] on tbody "Lowensenf Medium Mustard in Jar, 9.3 Ounce HaramChris WAITING ASIN: B00886D3OS …" at bounding box center [523, 356] width 998 height 1516
type input "*****"
click button "submit" at bounding box center [362, 195] width 12 height 10
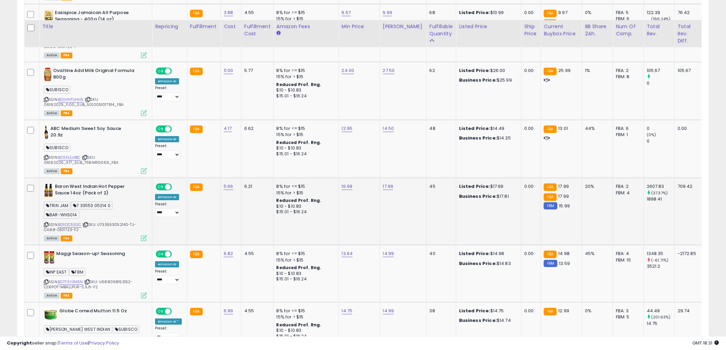
scroll to position [876, 0]
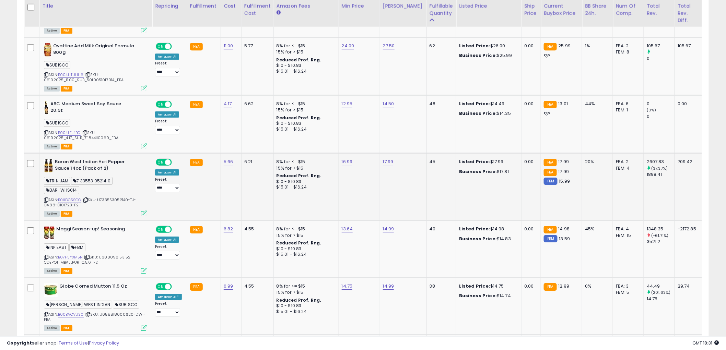
click at [62, 189] on div "ASIN: B01IDC5SGC | SKU: U733553052140-TJ-C4.88-D101723-F2 Active FBA" at bounding box center [95, 187] width 103 height 57
click at [63, 197] on link "B01IDC5SGC" at bounding box center [69, 200] width 23 height 6
drag, startPoint x: 343, startPoint y: 141, endPoint x: 265, endPoint y: 143, distance: 78.6
click at [269, 143] on tbody "Lowensenf Medium Mustard in Jar, 9.3 Ounce HaramChris WAITING ASIN: B00886D3OS …" at bounding box center [523, 242] width 998 height 1516
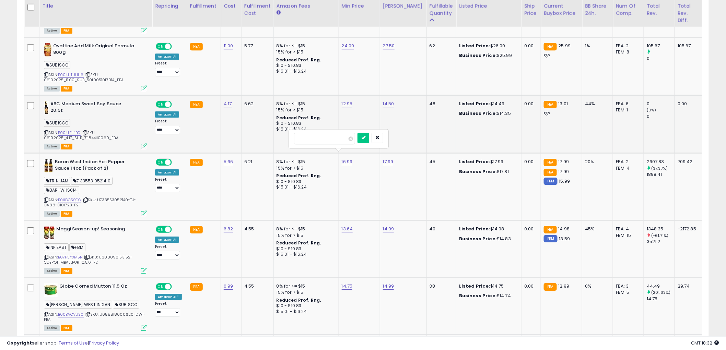
type input "*****"
click button "submit" at bounding box center [363, 138] width 12 height 10
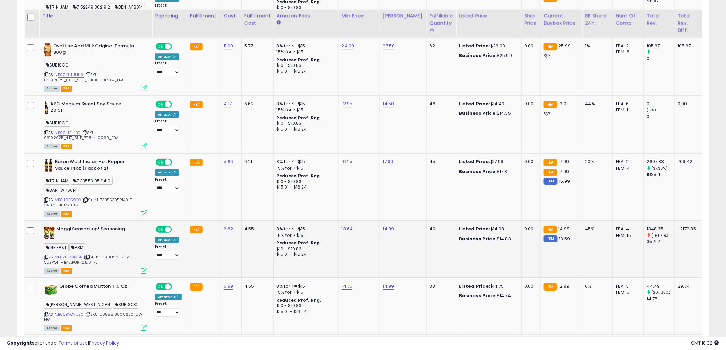
scroll to position [914, 0]
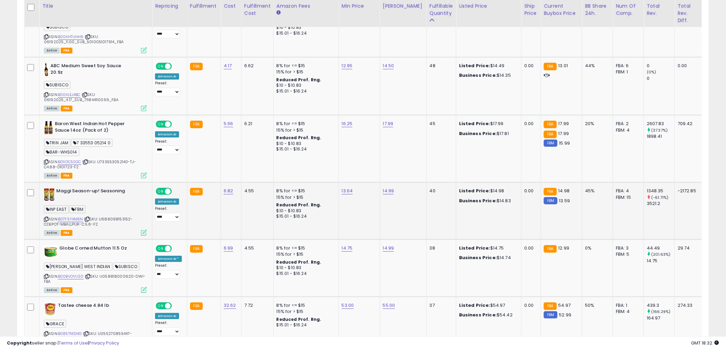
click at [71, 216] on span "| SKU: U688098153152-CDEPOT-MBALLPUR-C.5.6-F2" at bounding box center [88, 221] width 88 height 10
click at [72, 216] on link "B07F5YXM5N" at bounding box center [70, 219] width 25 height 6
type input "*****"
click button "submit" at bounding box center [363, 167] width 12 height 10
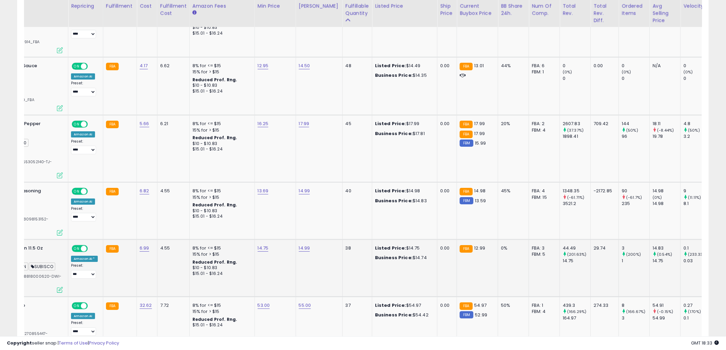
scroll to position [0, 16]
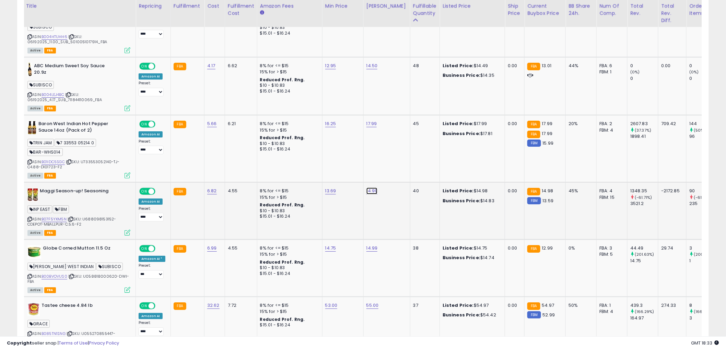
drag, startPoint x: 356, startPoint y: 169, endPoint x: 282, endPoint y: 163, distance: 74.0
click at [312, 166] on tbody "Lowensenf Medium Mustard in Jar, 9.3 Ounce HaramChris WAITING ASIN: B00886D3OS …" at bounding box center [507, 204] width 998 height 1516
type input "*****"
click button "submit" at bounding box center [388, 167] width 12 height 10
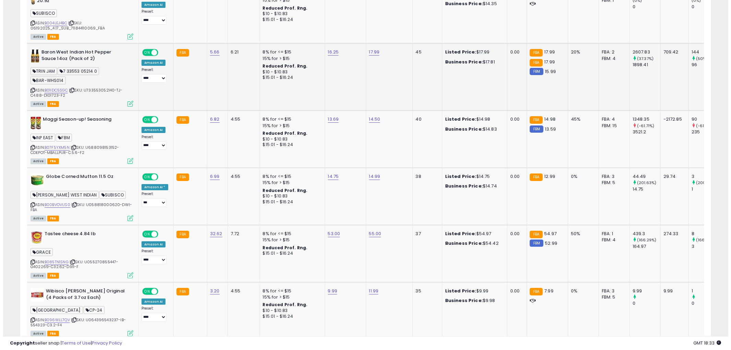
scroll to position [1029, 0]
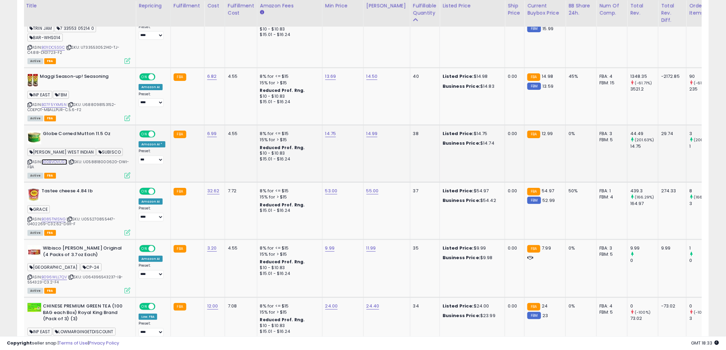
click at [59, 159] on link "B00BVOVUS0" at bounding box center [54, 162] width 26 height 6
click at [29, 160] on icon at bounding box center [29, 162] width 4 height 4
click at [278, 223] on td "8% for <= $15 15% for > $15 Reduced Prof. Rng. $15.01 - $16.24" at bounding box center [289, 210] width 65 height 57
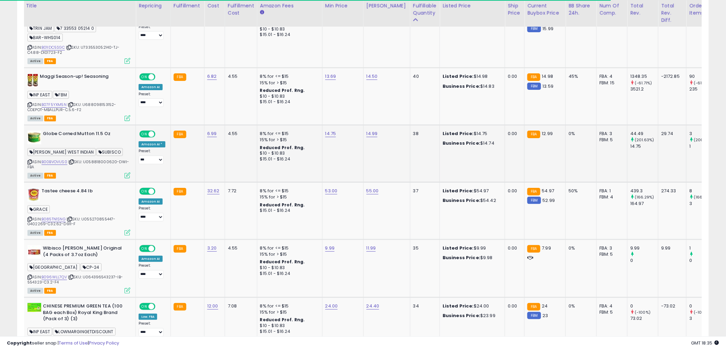
click at [130, 172] on icon at bounding box center [127, 175] width 6 height 6
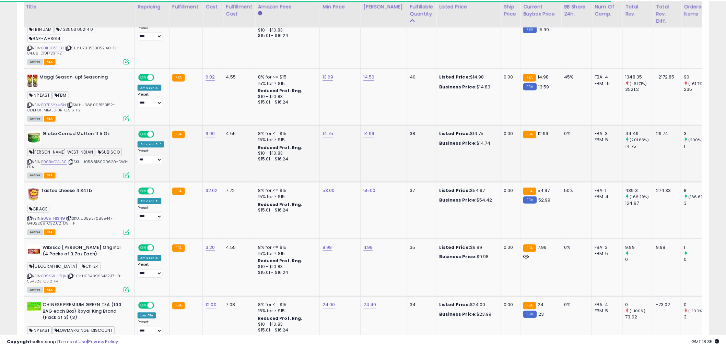
scroll to position [141, 405]
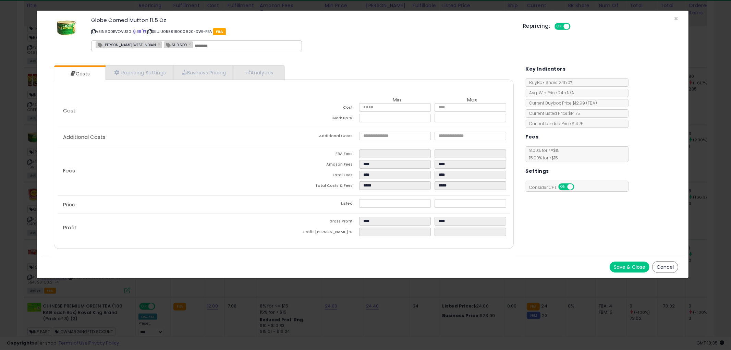
click at [195, 45] on input "text" at bounding box center [246, 46] width 103 height 6
type input "**********"
click at [635, 262] on button "Save & Close" at bounding box center [630, 267] width 40 height 11
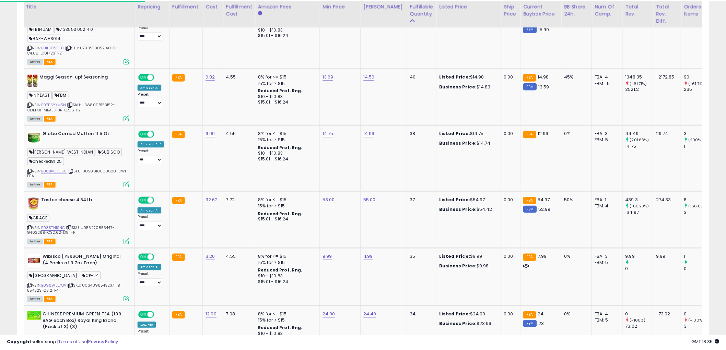
scroll to position [342798, 342536]
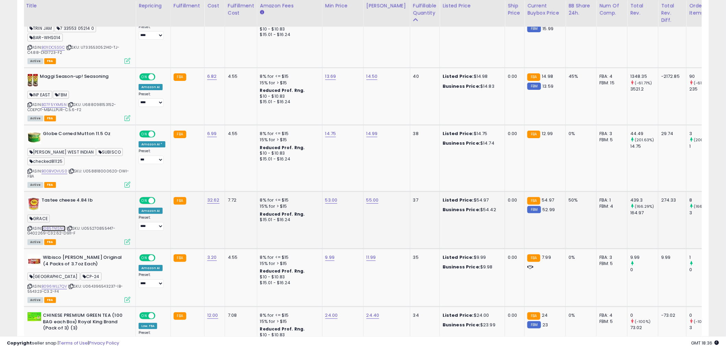
click at [46, 226] on link "B085TN1SNG" at bounding box center [53, 229] width 24 height 6
drag, startPoint x: 362, startPoint y: 177, endPoint x: 266, endPoint y: 174, distance: 96.1
click at [274, 176] on tbody "Lowensenf Medium Mustard in Jar, 9.3 Ounce HaramChris WAITING ASIN: B00886D3OS …" at bounding box center [507, 93] width 998 height 1525
type input "*****"
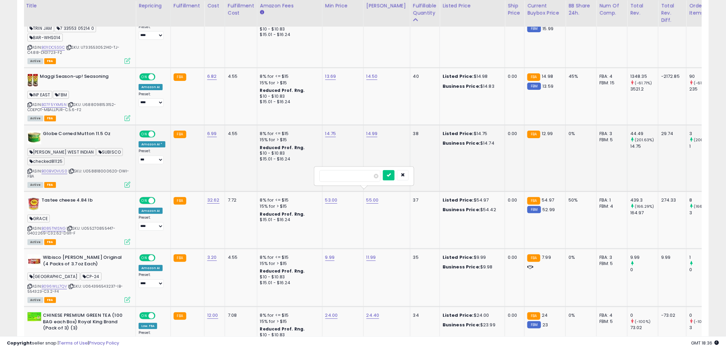
click button "submit" at bounding box center [389, 175] width 12 height 10
drag, startPoint x: 349, startPoint y: 175, endPoint x: 261, endPoint y: 167, distance: 88.2
click at [263, 167] on tbody "Lowensenf Medium Mustard in Jar, 9.3 Ounce HaramChris WAITING ASIN: B00886D3OS …" at bounding box center [507, 93] width 998 height 1525
type input "**"
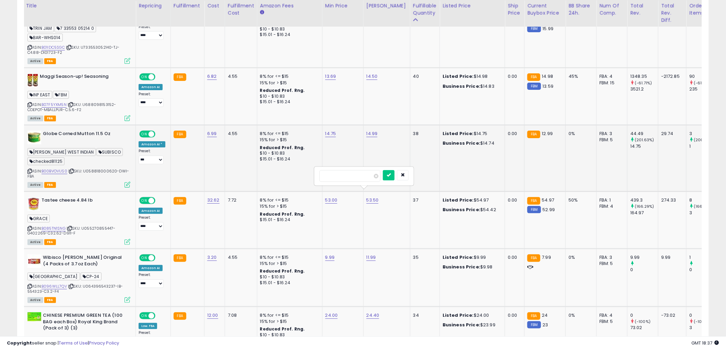
click button "submit" at bounding box center [389, 175] width 12 height 10
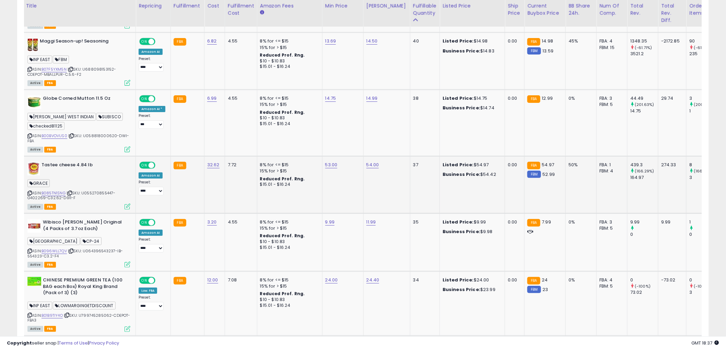
scroll to position [1067, 0]
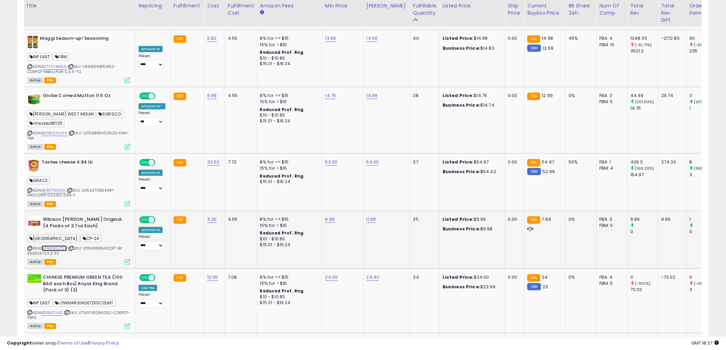
click at [52, 246] on link "B096WLL7QV" at bounding box center [53, 249] width 25 height 6
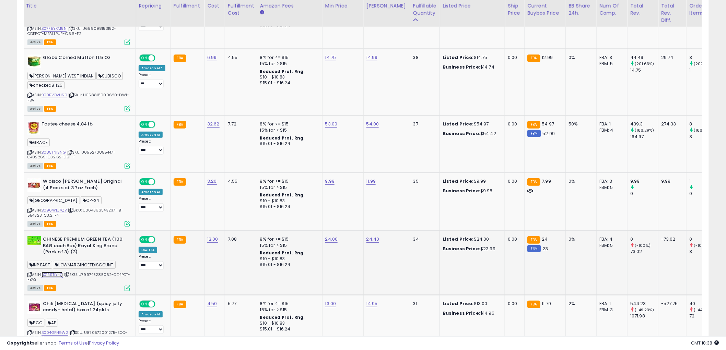
click at [52, 272] on link "B01B9TIY4O" at bounding box center [51, 275] width 21 height 6
drag, startPoint x: 316, startPoint y: 217, endPoint x: 246, endPoint y: 211, distance: 70.2
click at [252, 215] on tbody "Lowensenf Medium Mustard in Jar, 9.3 Ounce HaramChris WAITING ASIN: B00886D3OS …" at bounding box center [507, 17] width 998 height 1525
type input "*****"
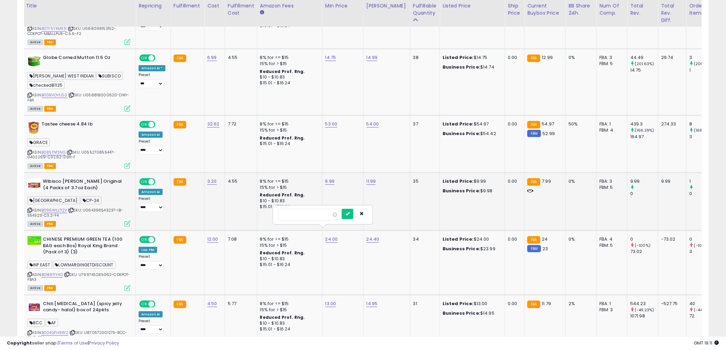
click button "submit" at bounding box center [348, 214] width 12 height 10
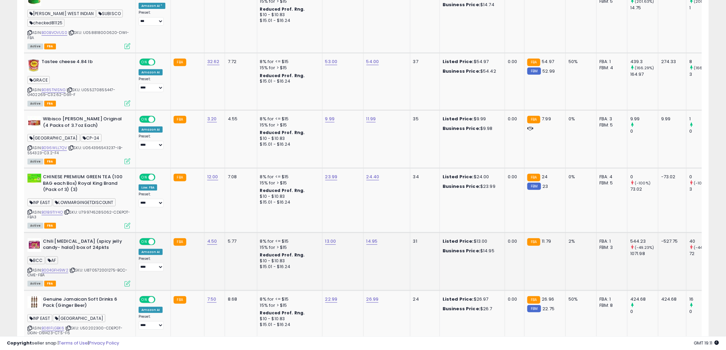
scroll to position [1181, 0]
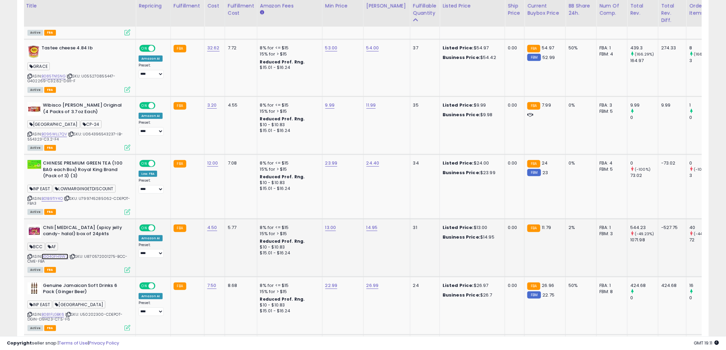
click at [59, 254] on link "B004GFH9W2" at bounding box center [54, 257] width 27 height 6
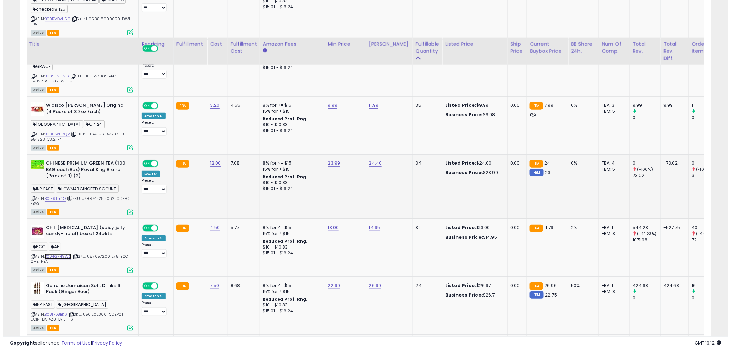
scroll to position [1219, 0]
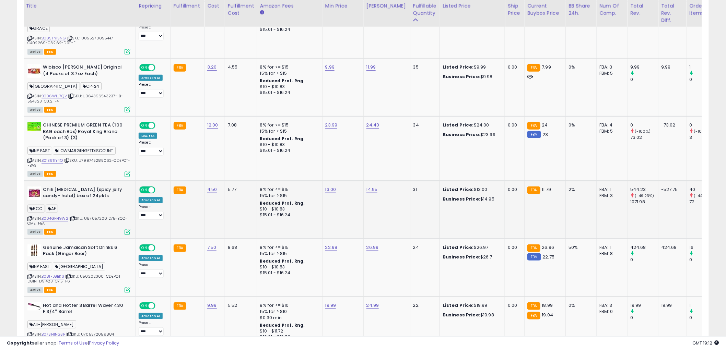
click at [128, 229] on icon at bounding box center [127, 232] width 6 height 6
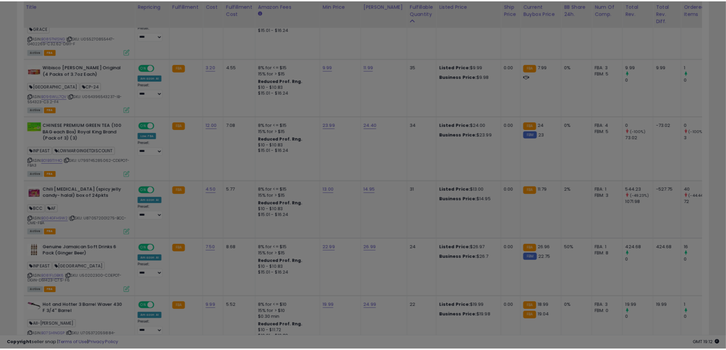
scroll to position [141, 405]
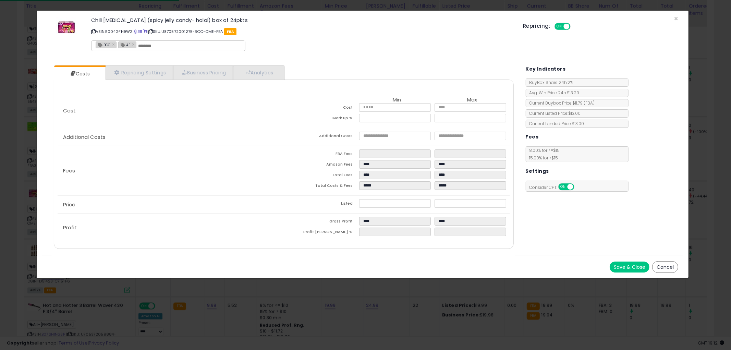
click at [166, 48] on input "text" at bounding box center [189, 46] width 103 height 6
type input "**********"
click at [635, 268] on button "Save & Close" at bounding box center [630, 267] width 40 height 11
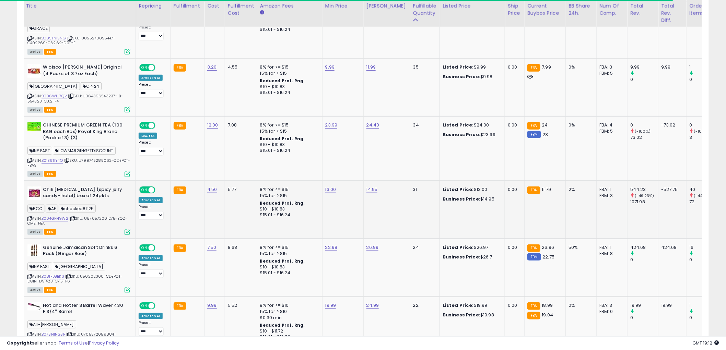
scroll to position [1295, 0]
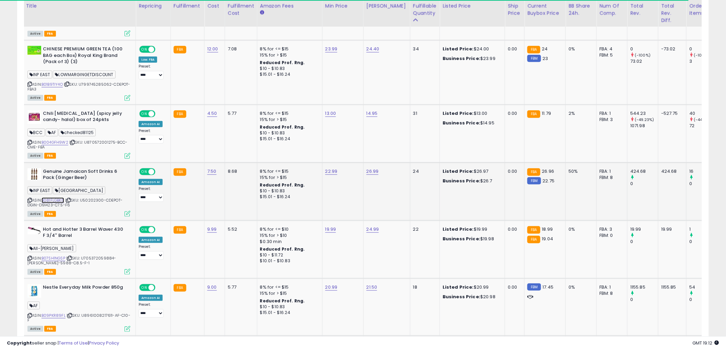
click at [54, 198] on link "B081FLGBK6" at bounding box center [52, 201] width 23 height 6
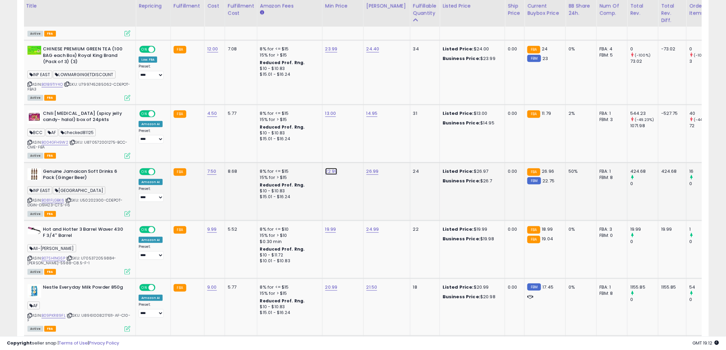
drag, startPoint x: 290, startPoint y: 145, endPoint x: 226, endPoint y: 124, distance: 67.6
type input "*****"
click button "submit" at bounding box center [348, 145] width 12 height 10
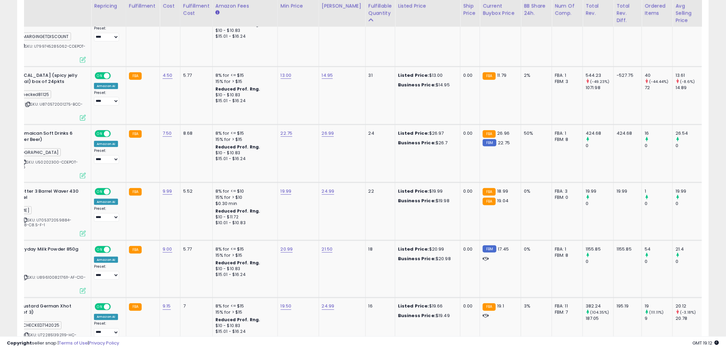
scroll to position [0, 0]
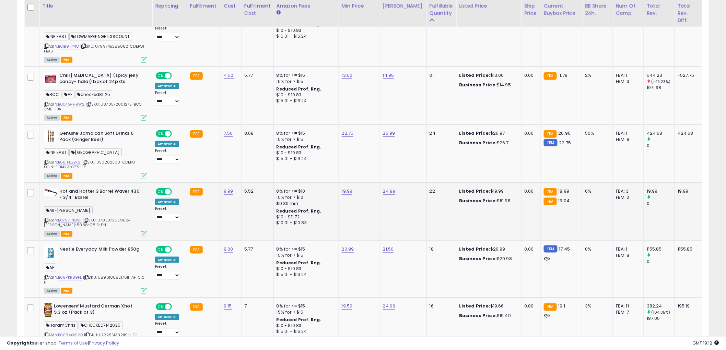
click at [77, 208] on div "ASIN: B07SH1NGSP | SKU: U705372059884-ANNIE-5988-C8.5-F-1 Active FBA" at bounding box center [95, 212] width 103 height 48
click at [72, 217] on link "B07SH1NGSP" at bounding box center [70, 220] width 24 height 6
click at [48, 218] on icon at bounding box center [46, 220] width 4 height 4
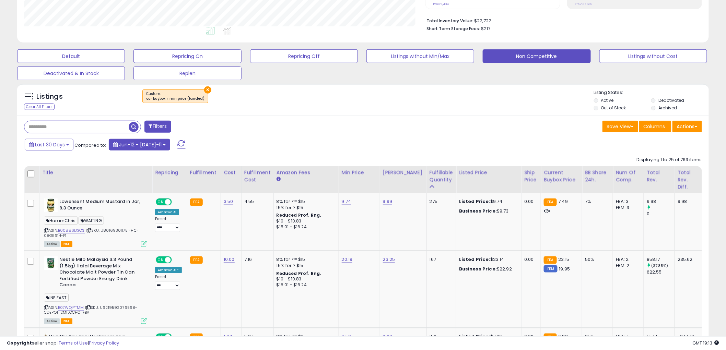
scroll to position [152, 0]
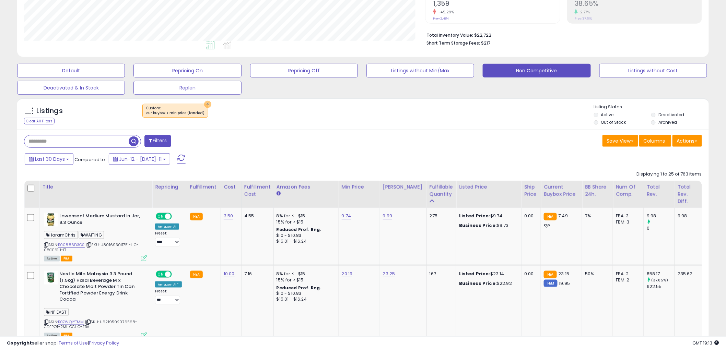
drag, startPoint x: 206, startPoint y: 104, endPoint x: 218, endPoint y: 118, distance: 18.7
click at [206, 104] on button "×" at bounding box center [207, 104] width 7 height 7
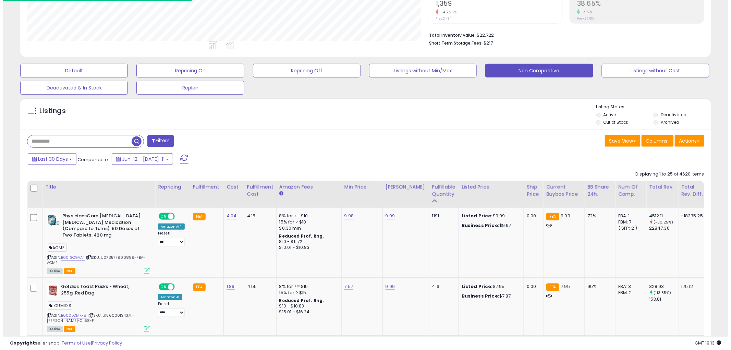
scroll to position [141, 401]
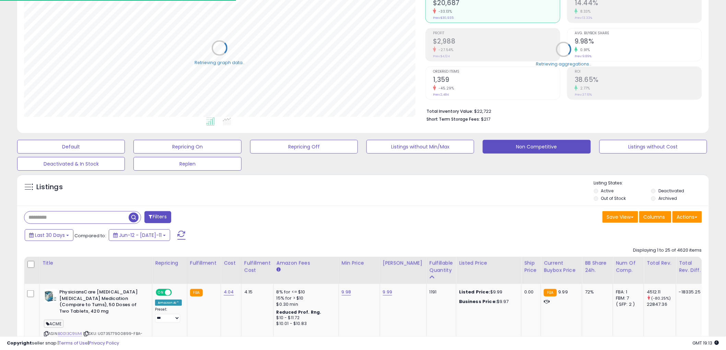
click at [94, 216] on input "text" at bounding box center [76, 218] width 104 height 12
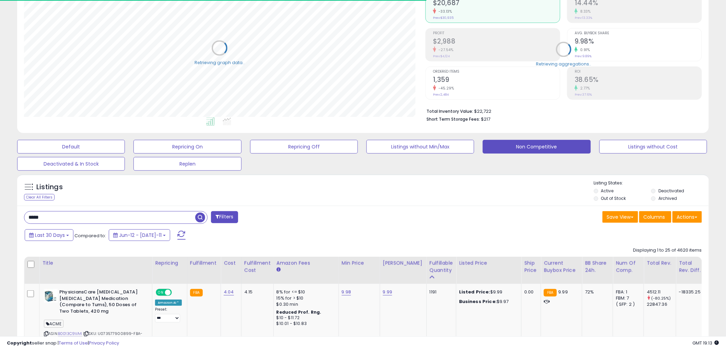
type input "*****"
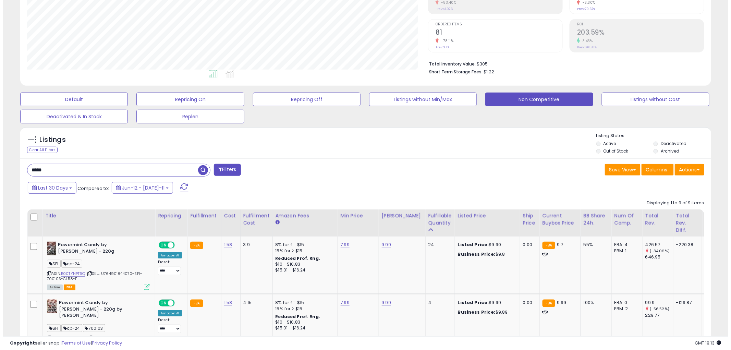
scroll to position [9, 0]
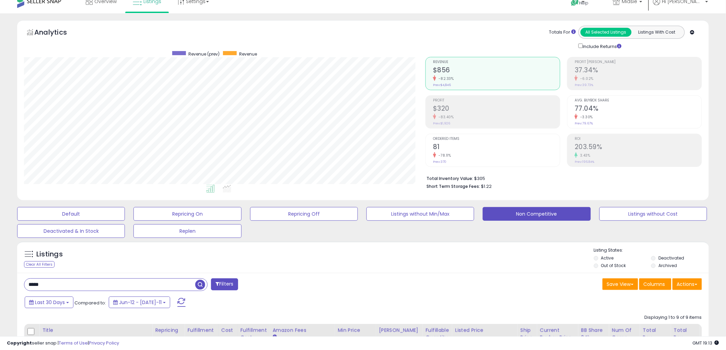
click at [656, 266] on li "Archived" at bounding box center [679, 267] width 56 height 8
click at [655, 266] on li "Archived" at bounding box center [679, 267] width 56 height 8
click at [655, 267] on li "Archived" at bounding box center [679, 267] width 56 height 8
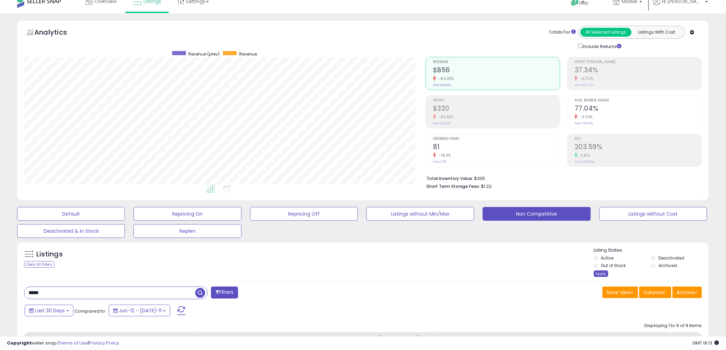
click at [599, 276] on div "Apply" at bounding box center [601, 274] width 14 height 7
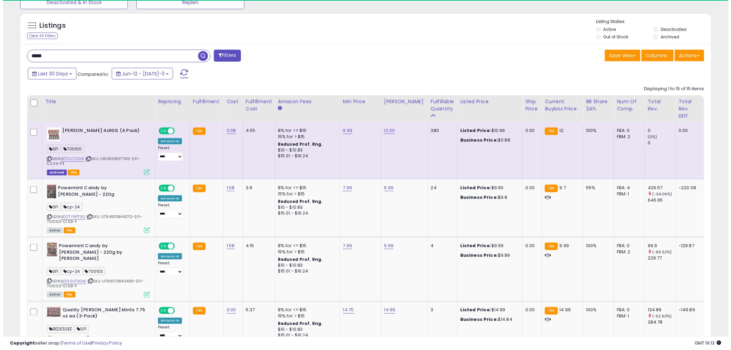
scroll to position [141, 401]
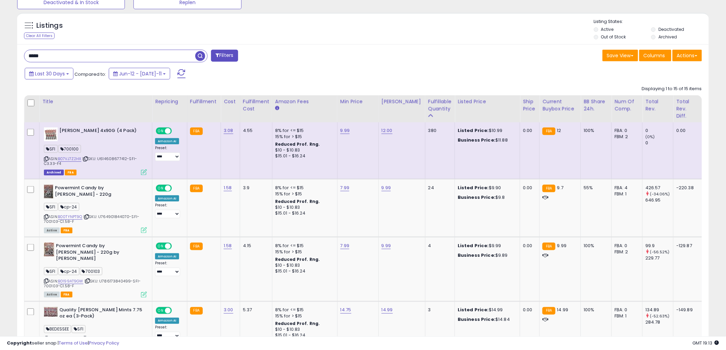
click at [43, 159] on div "Diana Powermint 4x90G (4 Pack) SFI 700100 ASIN: B07VJ7Z2HX | SKU: U614608677412…" at bounding box center [94, 151] width 105 height 47
click at [46, 158] on icon at bounding box center [46, 159] width 4 height 4
click at [46, 157] on icon at bounding box center [46, 159] width 4 height 4
click at [144, 174] on icon at bounding box center [144, 172] width 6 height 6
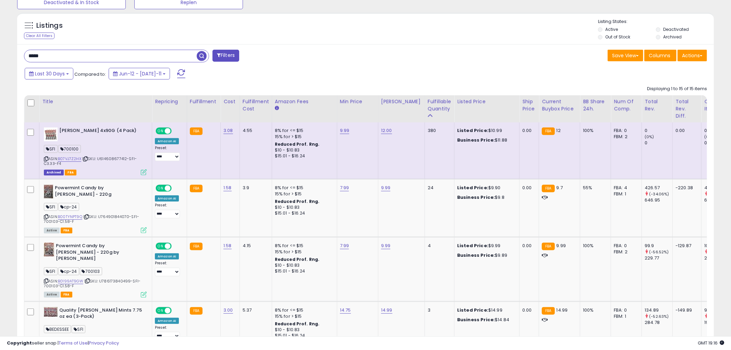
scroll to position [141, 405]
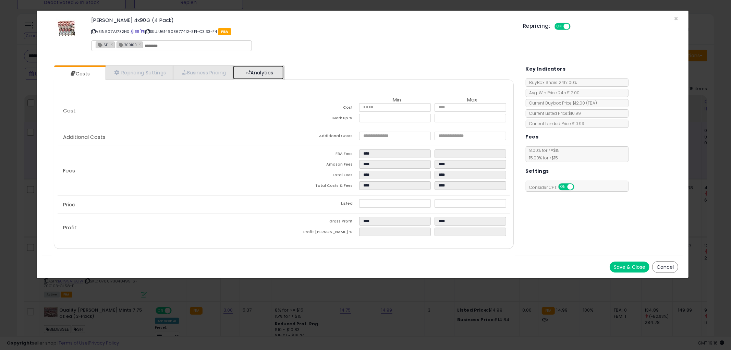
click at [270, 70] on link "Analytics" at bounding box center [258, 73] width 51 height 14
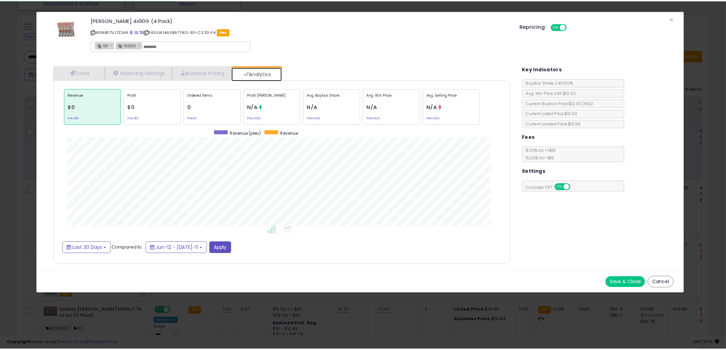
scroll to position [211, 474]
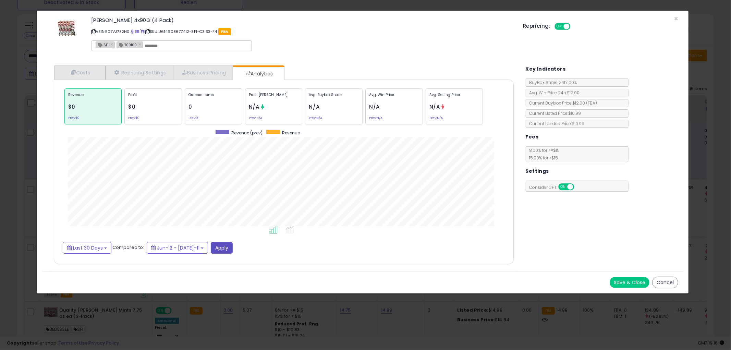
click at [675, 21] on div "Repricing: ON OFF" at bounding box center [600, 26] width 155 height 10
click at [676, 19] on span "×" at bounding box center [676, 19] width 4 height 10
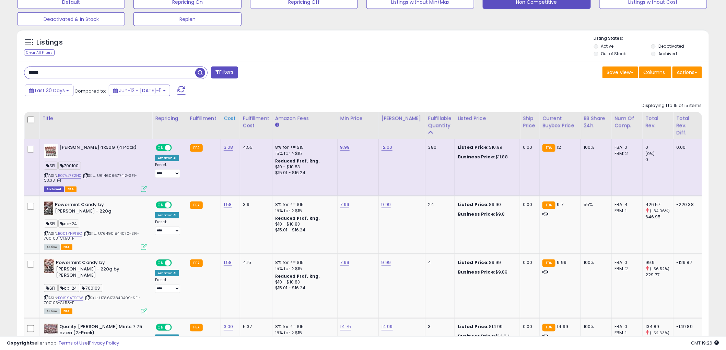
scroll to position [237, 0]
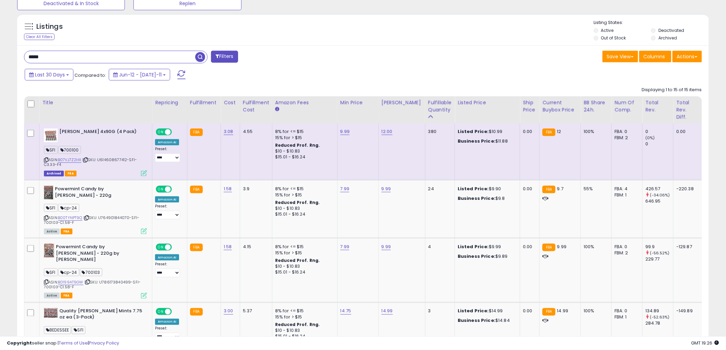
click at [46, 159] on icon at bounding box center [46, 160] width 4 height 4
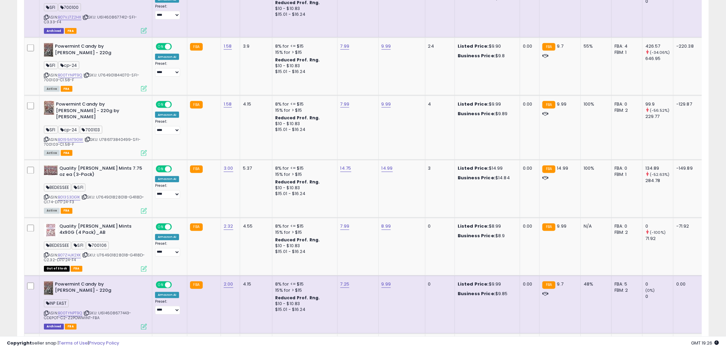
scroll to position [313, 0]
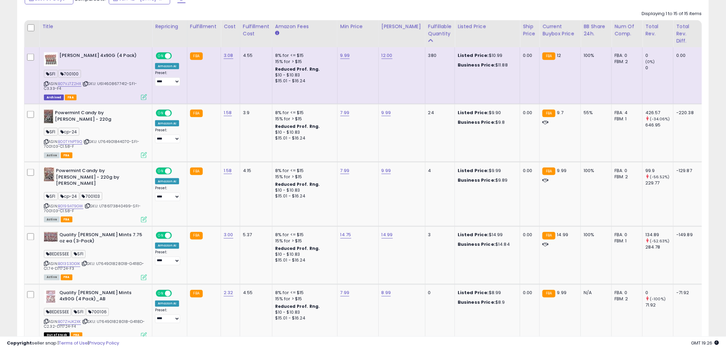
drag, startPoint x: 114, startPoint y: 91, endPoint x: 94, endPoint y: 91, distance: 19.6
click at [58, 83] on div "ASIN: B07VJ7Z2HX | SKU: U614608677412-SFI-C3.33-F4 Archived FBA" at bounding box center [95, 75] width 103 height 47
click at [121, 96] on div "Archived FBA" at bounding box center [95, 97] width 103 height 5
click at [88, 83] on icon at bounding box center [85, 84] width 4 height 4
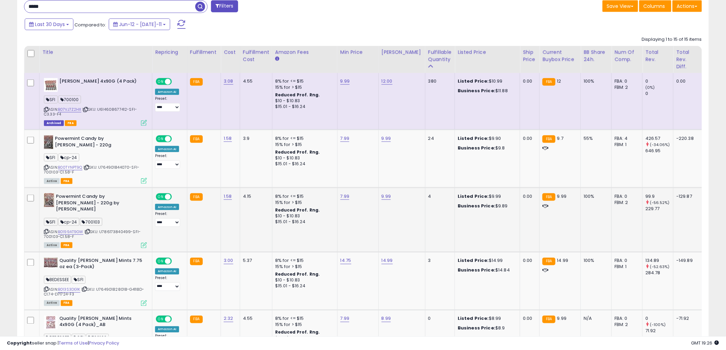
scroll to position [237, 0]
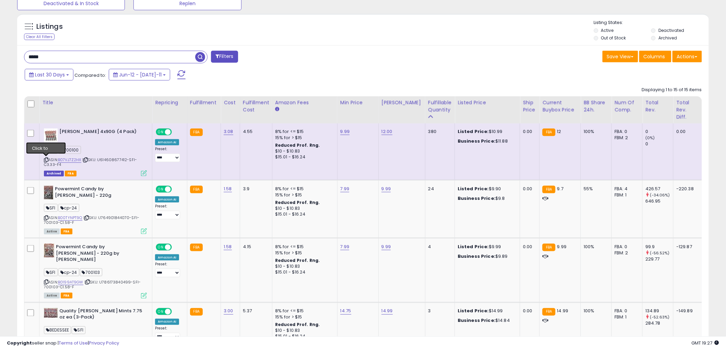
click at [45, 161] on icon at bounding box center [46, 160] width 4 height 4
click at [70, 160] on link "B07VJ7Z2HX" at bounding box center [69, 160] width 23 height 6
click at [73, 214] on div "ASIN: B00TYNPT9Q | SKU: U764901844070-SFI-700103-C1.58-F Active FBA" at bounding box center [95, 210] width 103 height 48
click at [72, 216] on link "B00TYNPT9Q" at bounding box center [70, 218] width 24 height 6
click at [76, 279] on link "B0199AT9GW" at bounding box center [70, 282] width 25 height 6
